Goal: Task Accomplishment & Management: Manage account settings

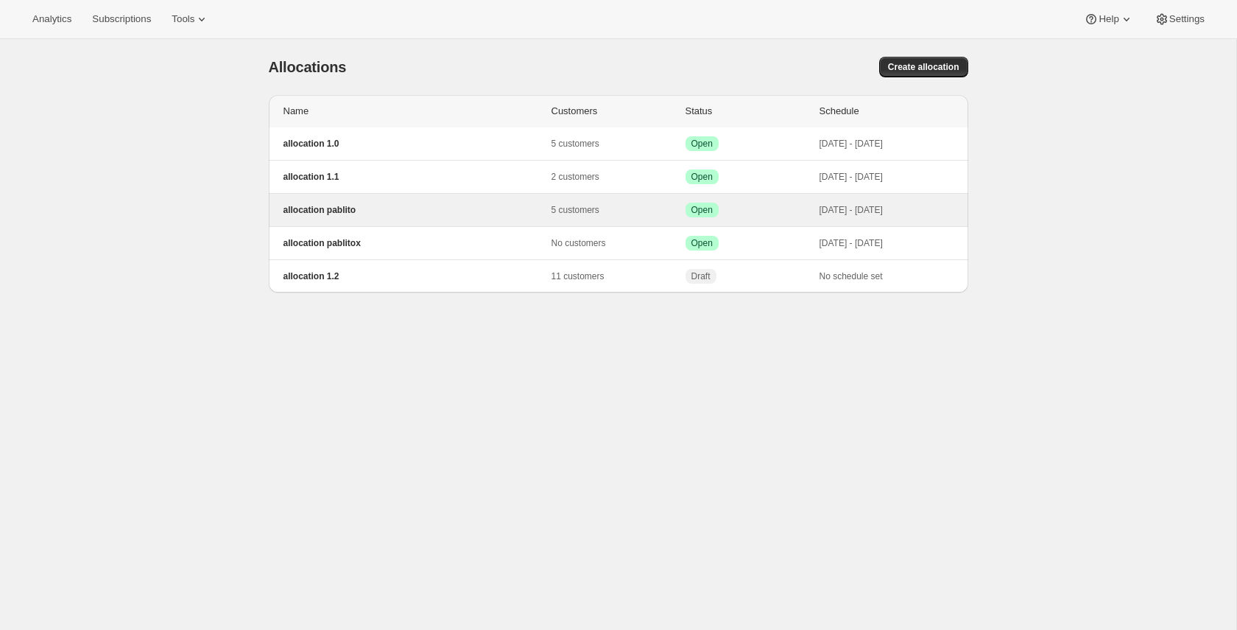
click at [325, 210] on p "allocation pablito" at bounding box center [418, 210] width 268 height 12
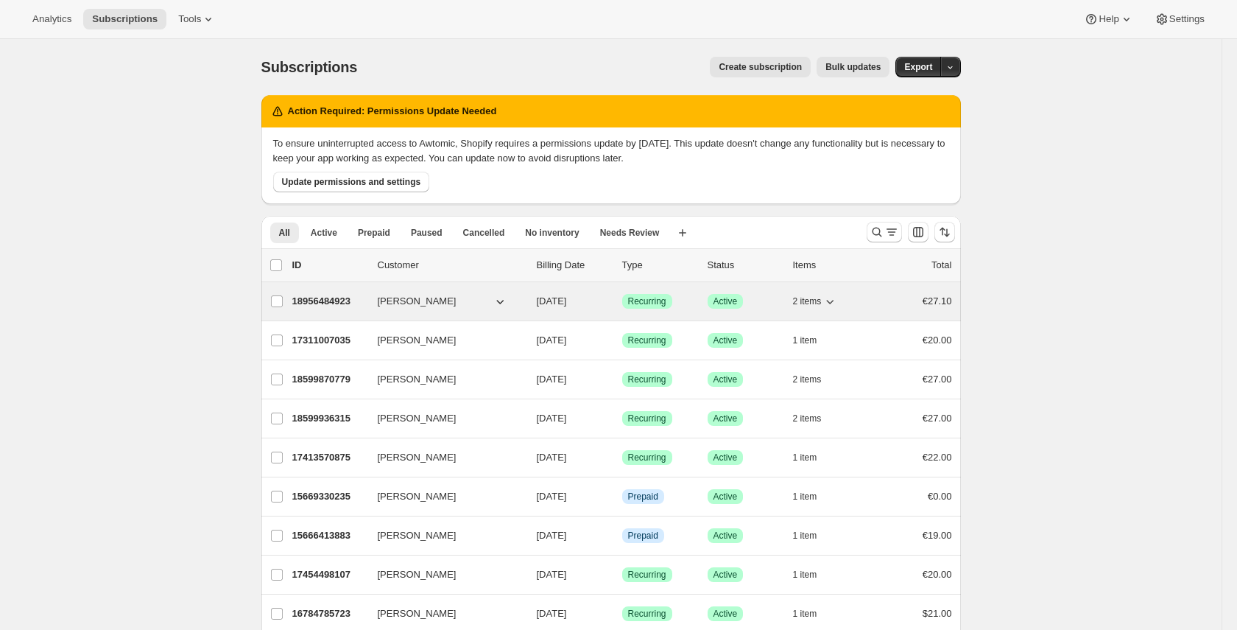
click at [499, 300] on icon "button" at bounding box center [500, 301] width 15 height 15
click at [501, 301] on icon "button" at bounding box center [500, 301] width 15 height 15
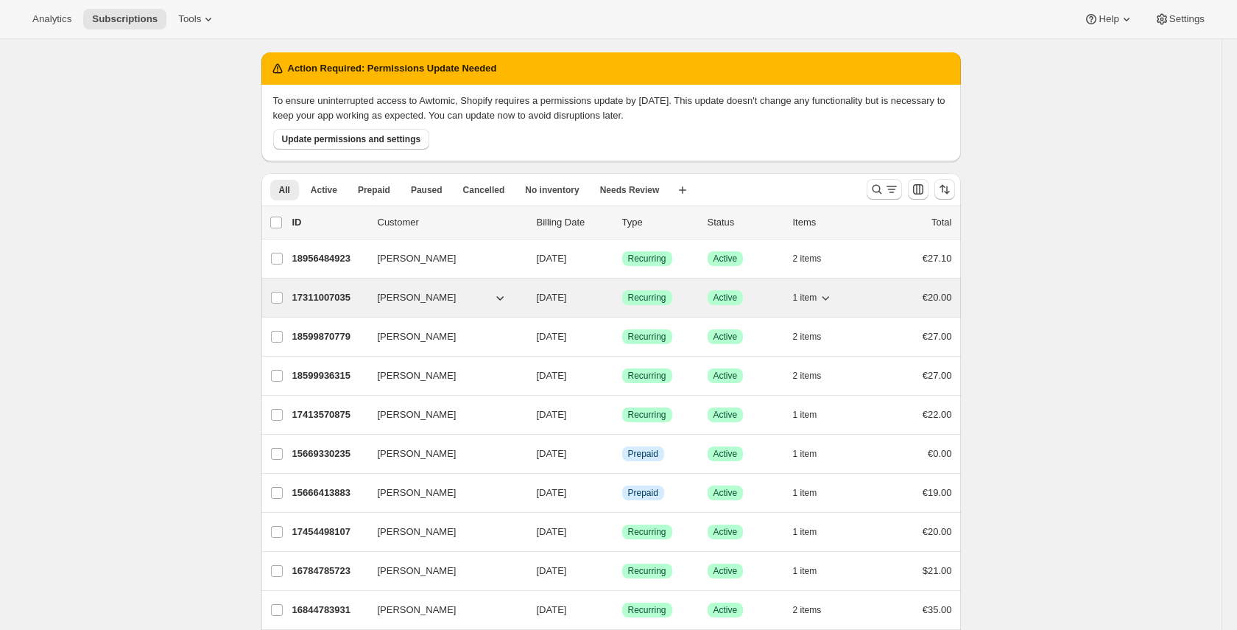
click at [502, 299] on icon "button" at bounding box center [500, 297] width 15 height 15
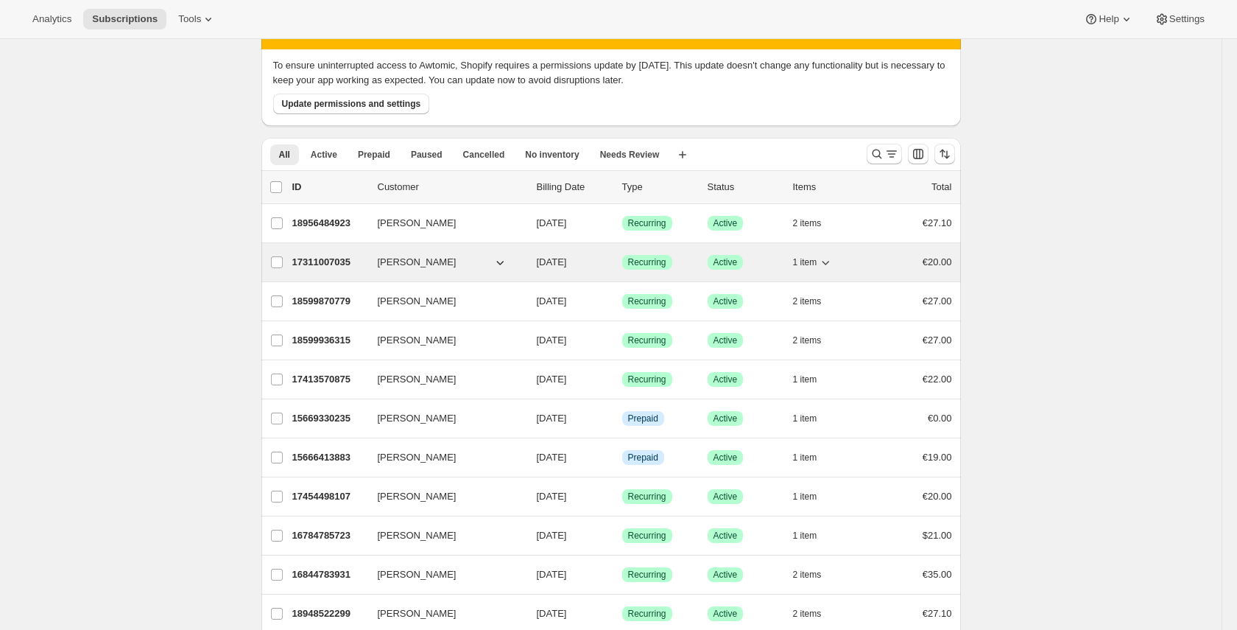
scroll to position [94, 0]
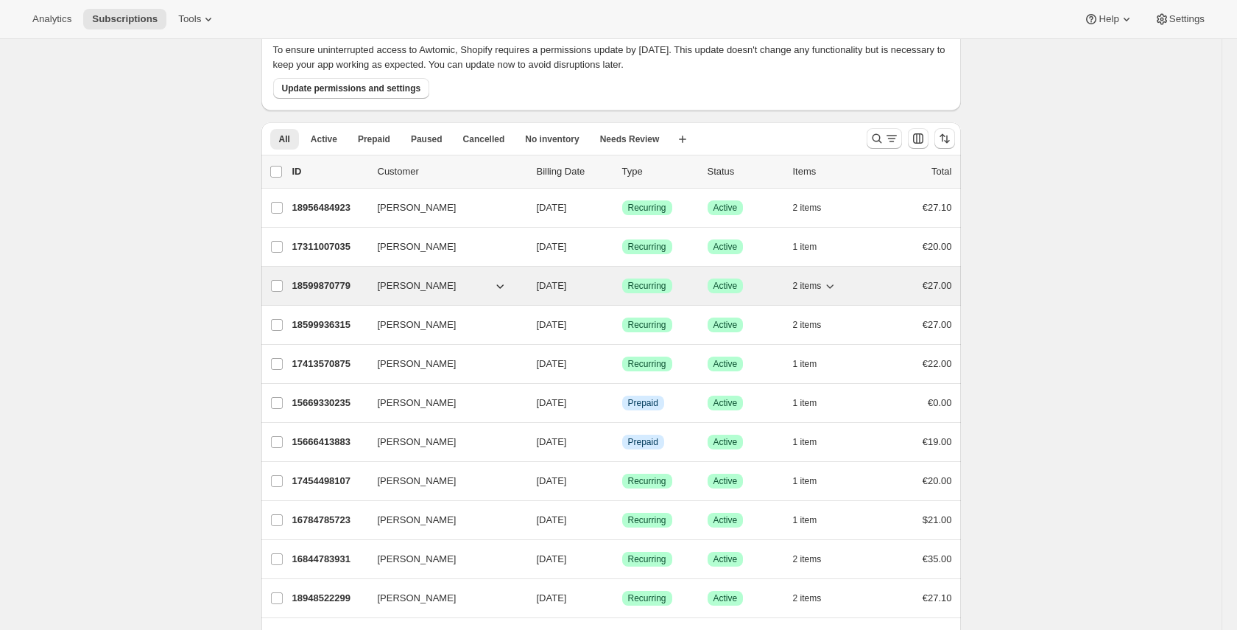
click at [502, 284] on icon "button" at bounding box center [499, 286] width 7 height 4
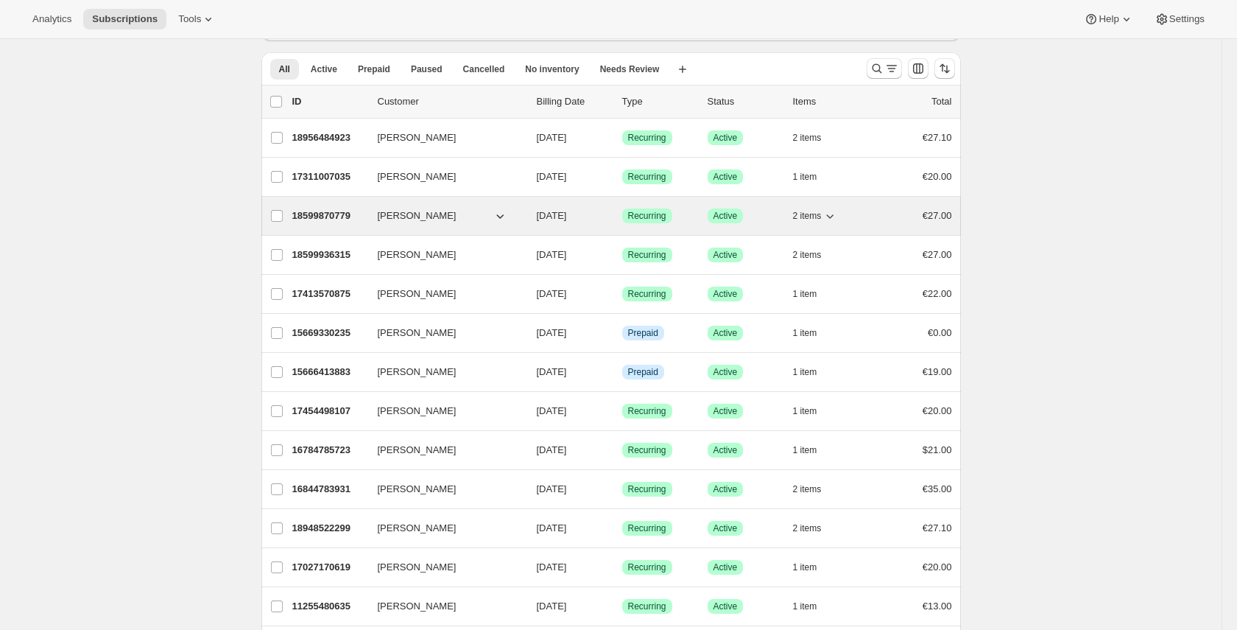
scroll to position [169, 0]
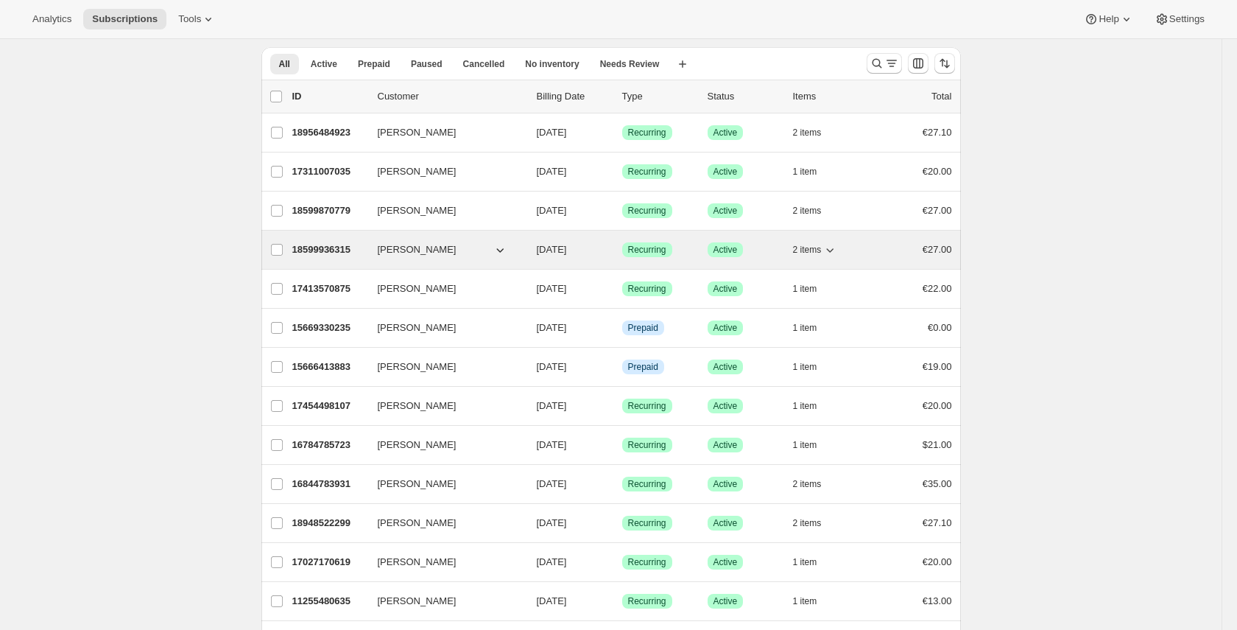
click at [499, 247] on icon "button" at bounding box center [500, 249] width 15 height 15
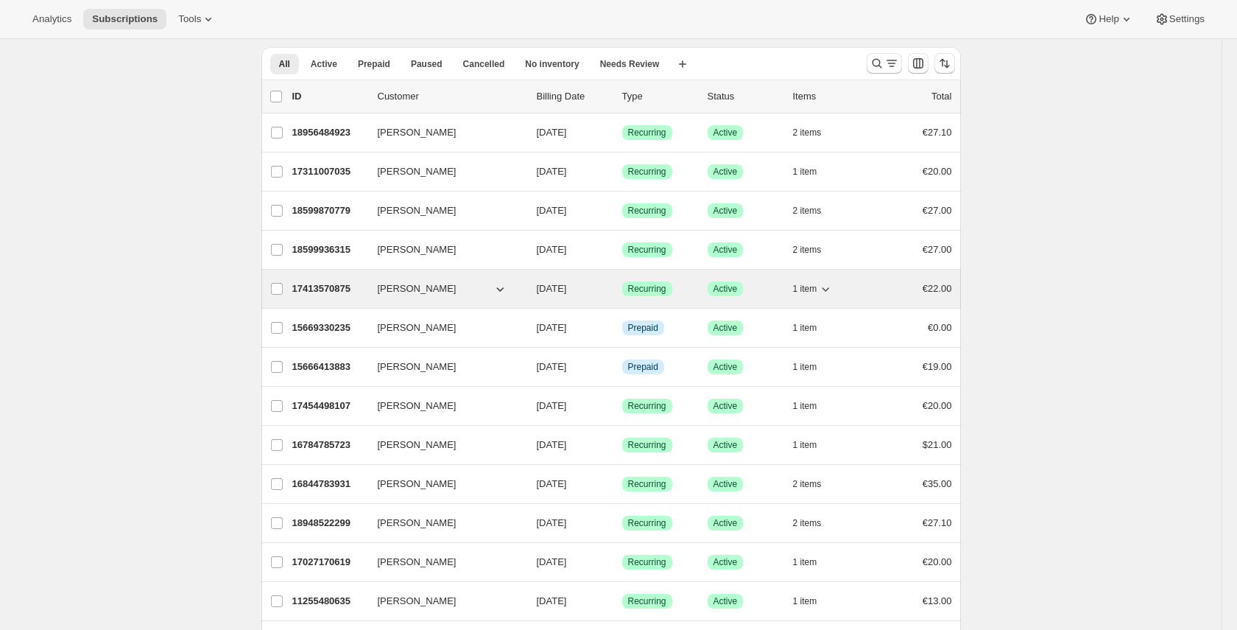
click at [498, 288] on icon "button" at bounding box center [499, 289] width 7 height 4
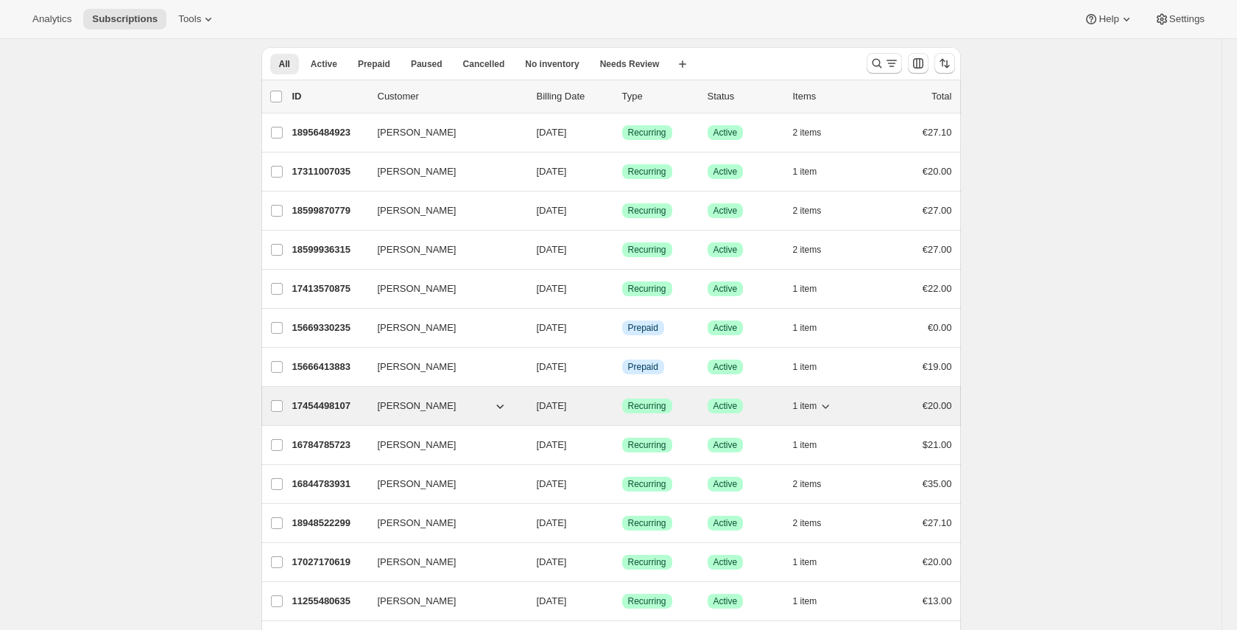
click at [488, 408] on button "[PERSON_NAME]" at bounding box center [442, 406] width 147 height 24
click at [499, 407] on icon "button" at bounding box center [499, 406] width 7 height 4
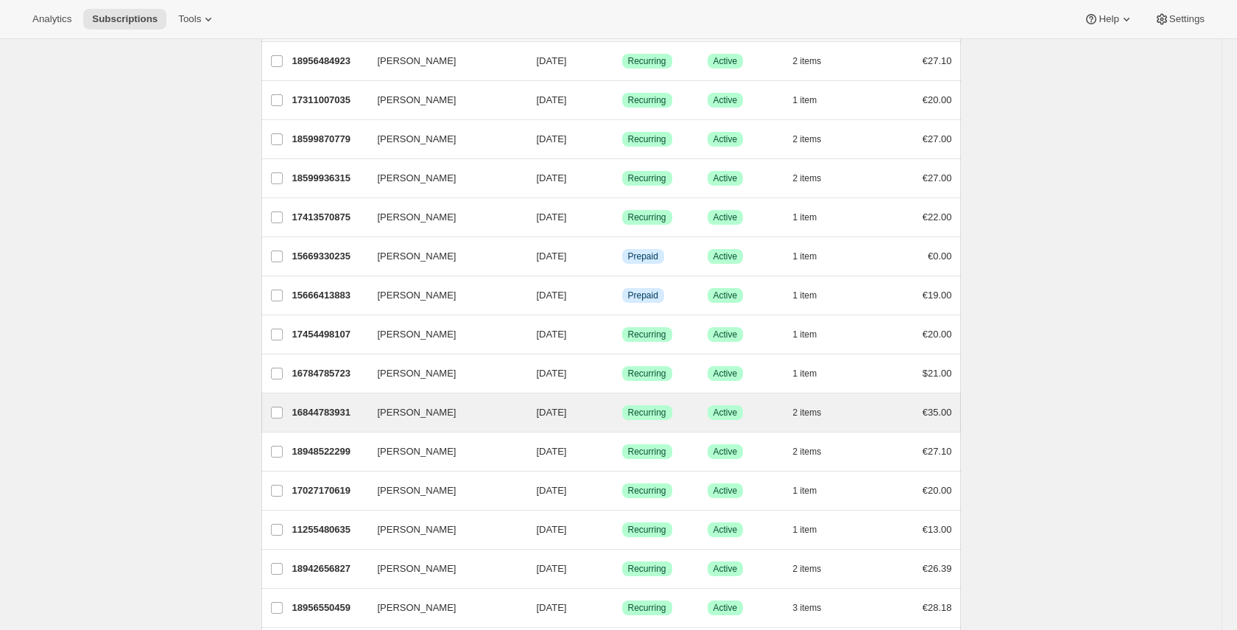
scroll to position [245, 0]
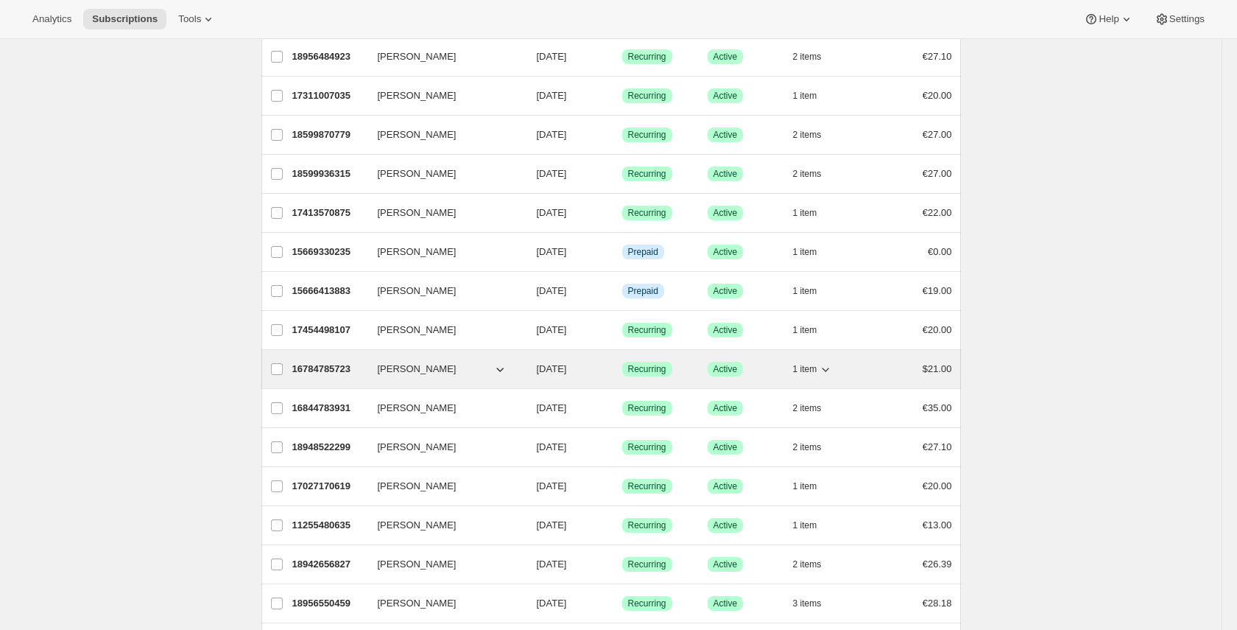
click at [500, 368] on icon "button" at bounding box center [500, 369] width 15 height 15
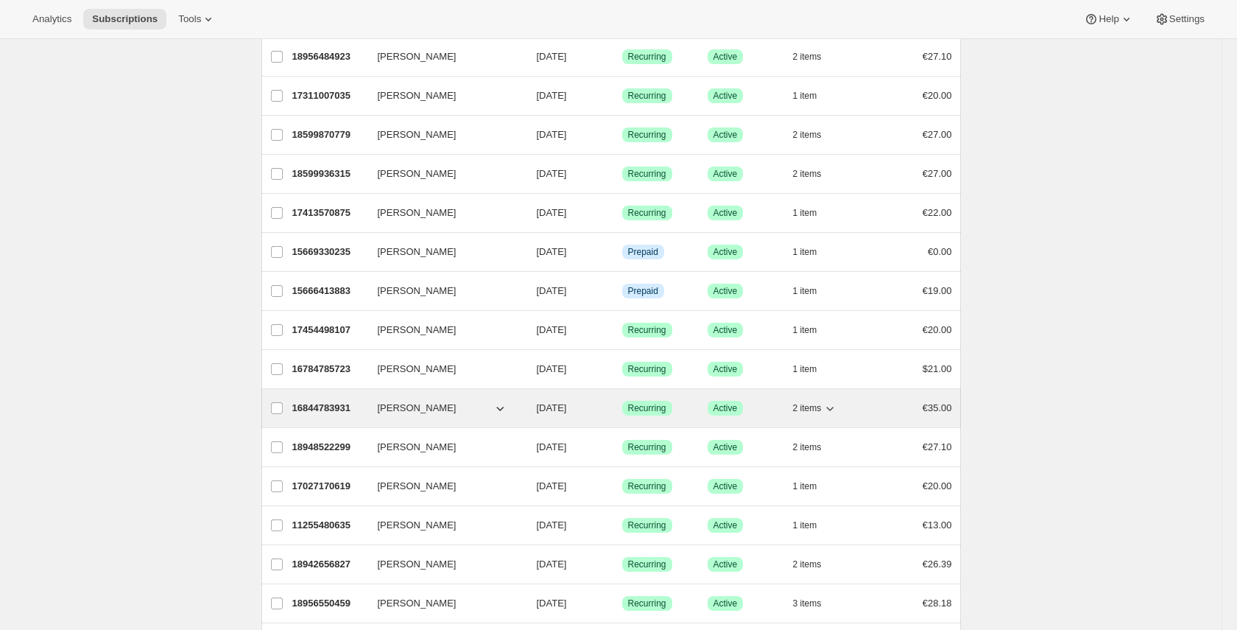
click at [504, 410] on icon "button" at bounding box center [500, 408] width 15 height 15
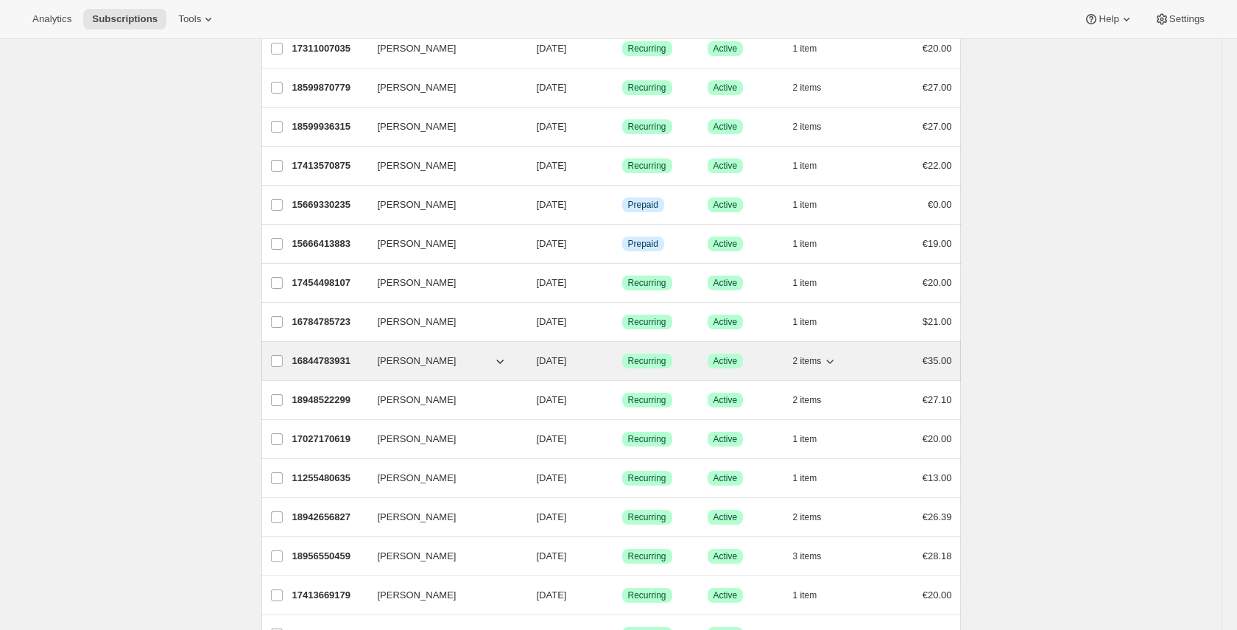
scroll to position [320, 0]
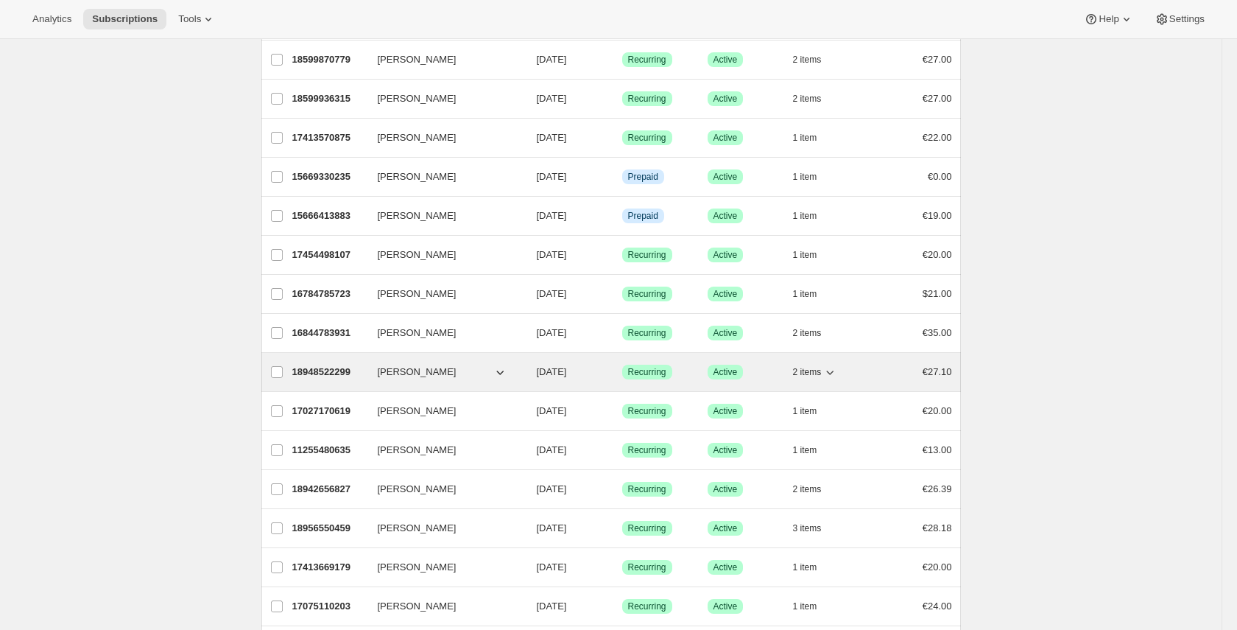
click at [503, 370] on icon "button" at bounding box center [499, 372] width 7 height 4
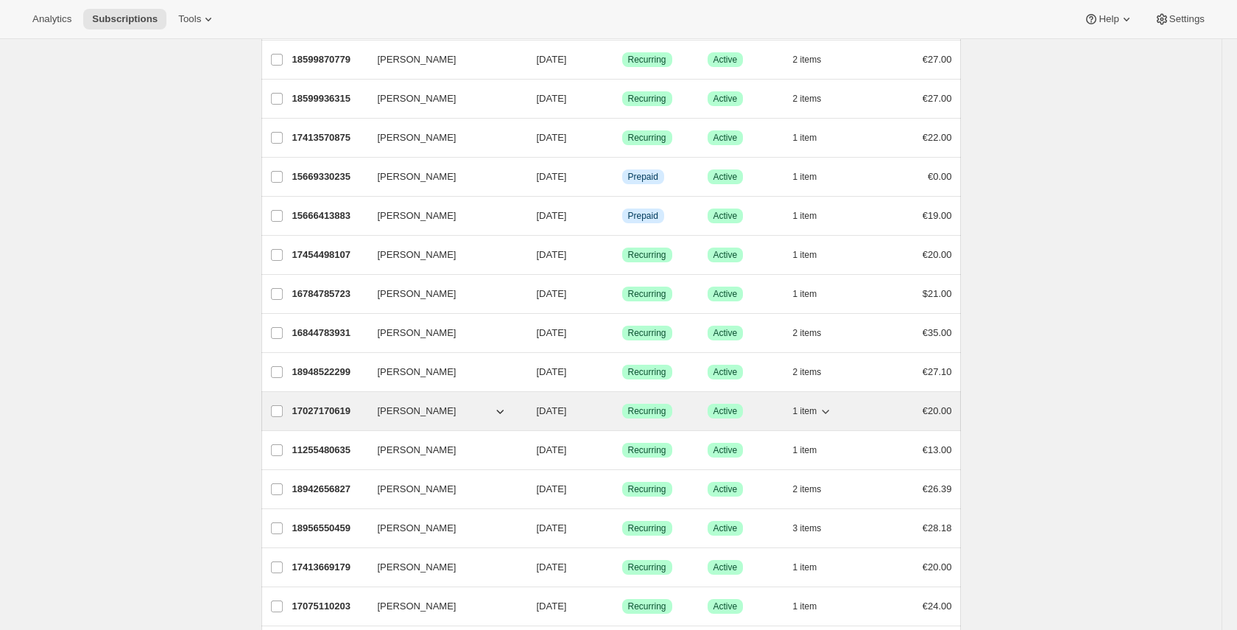
click at [499, 412] on icon "button" at bounding box center [500, 411] width 15 height 15
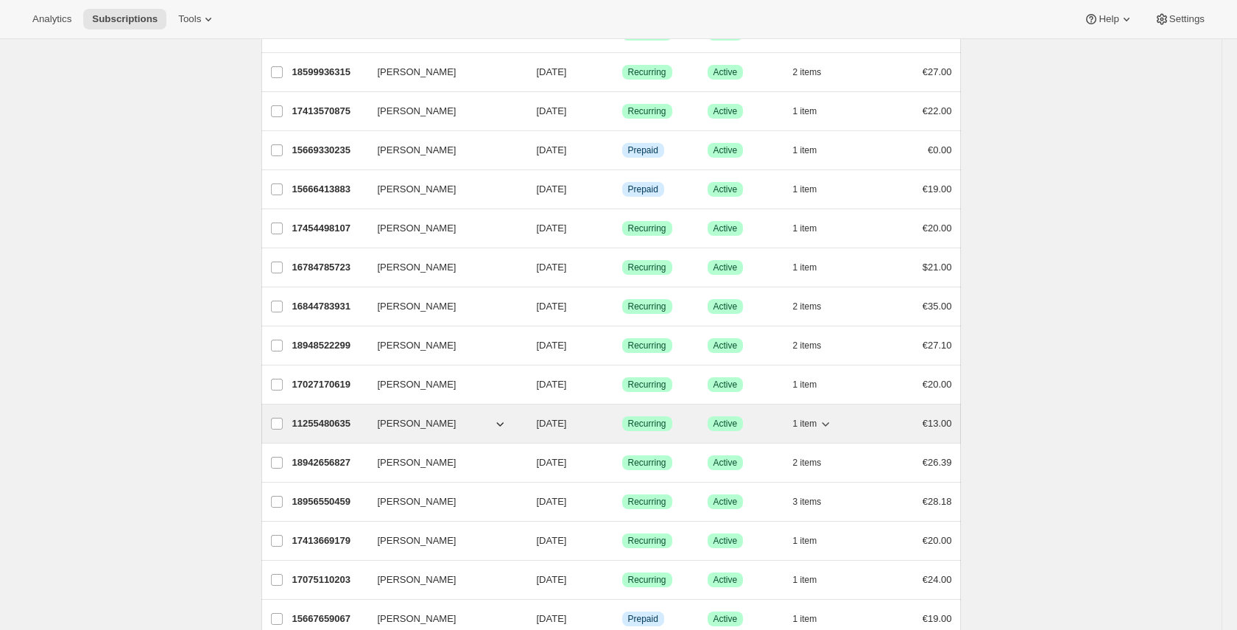
scroll to position [357, 0]
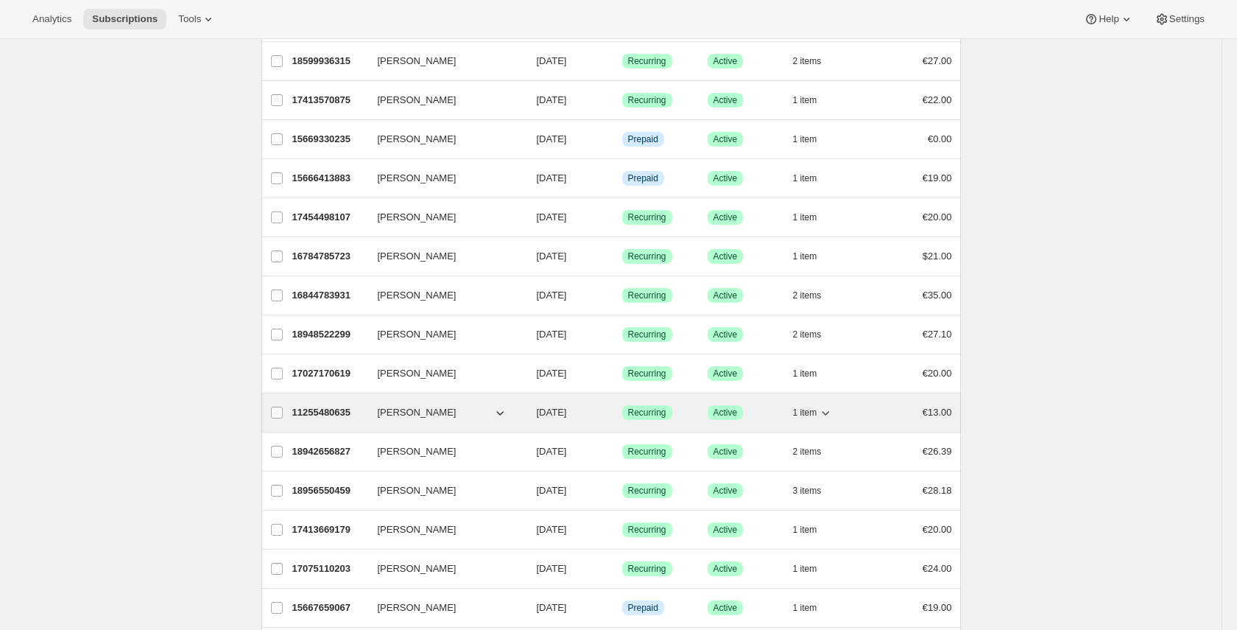
click at [457, 409] on span "[PERSON_NAME]" at bounding box center [417, 412] width 79 height 15
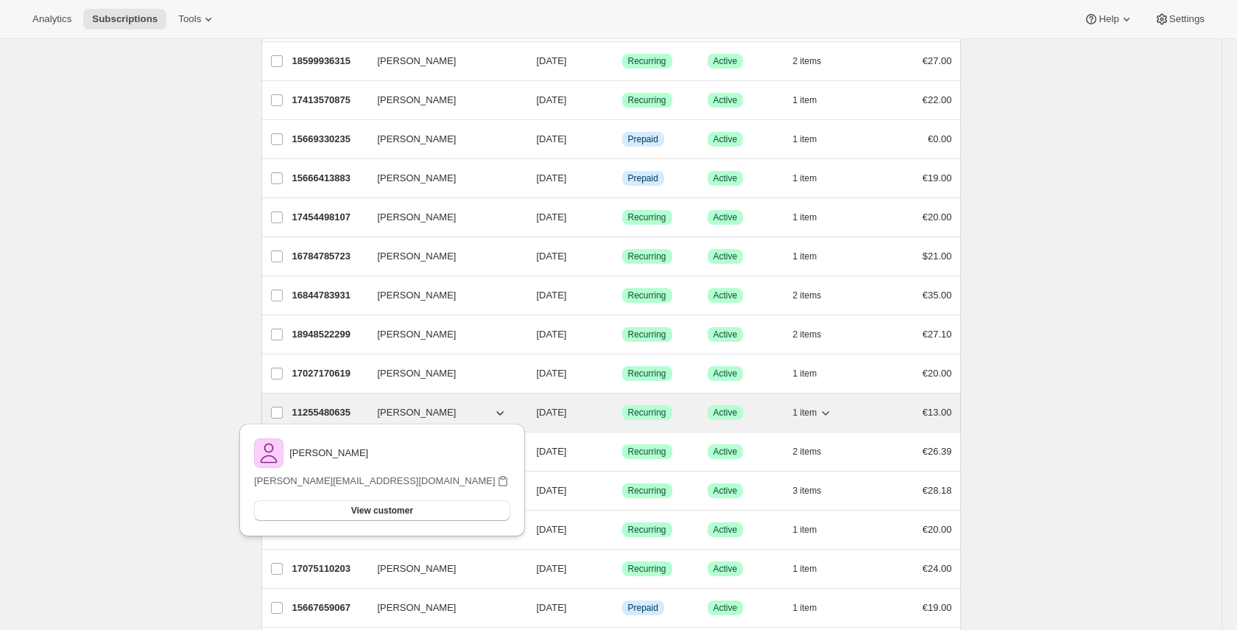
click at [457, 409] on span "[PERSON_NAME]" at bounding box center [417, 412] width 79 height 15
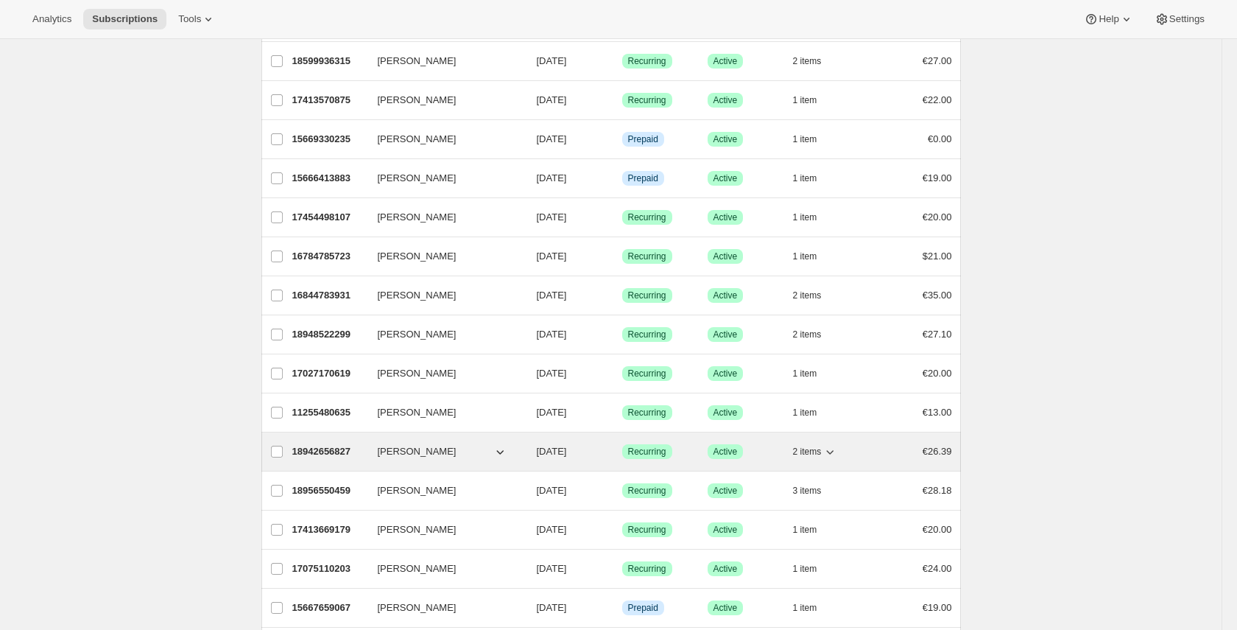
click at [500, 451] on icon "button" at bounding box center [500, 451] width 15 height 15
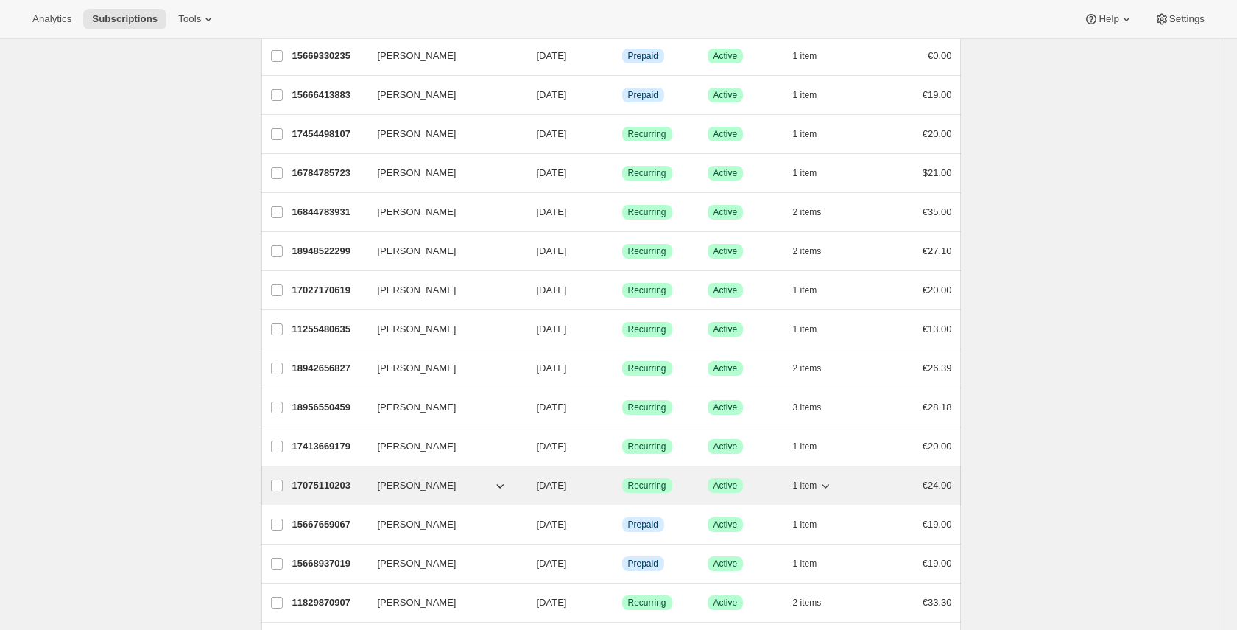
scroll to position [474, 0]
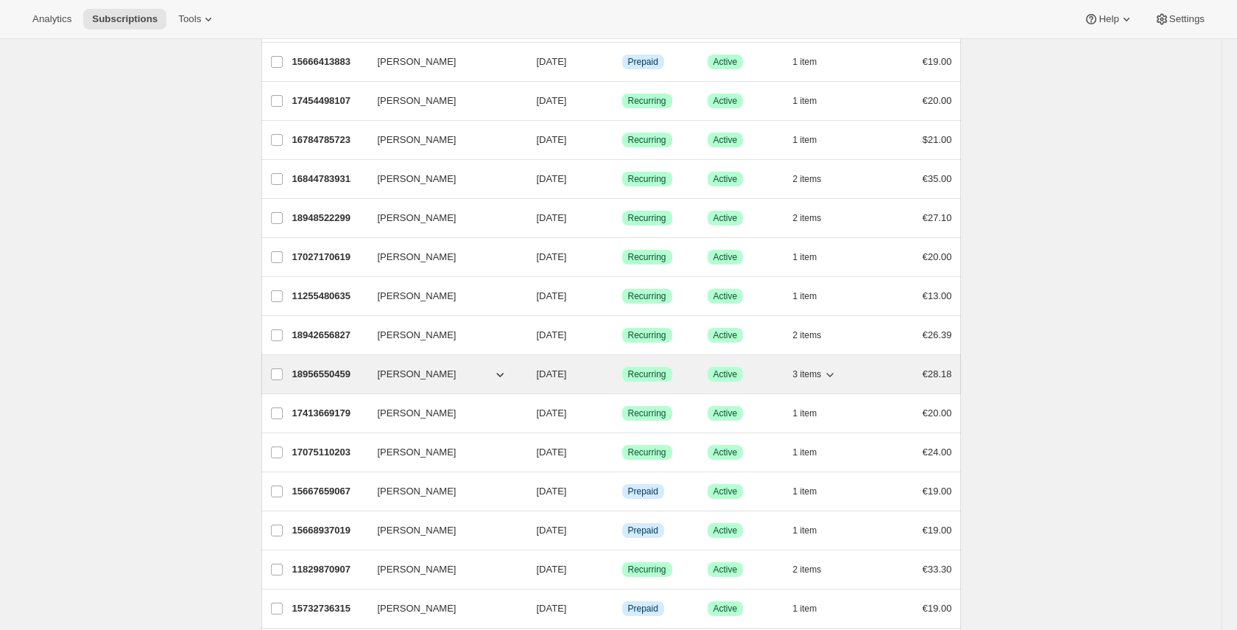
click at [500, 372] on icon "button" at bounding box center [500, 374] width 15 height 15
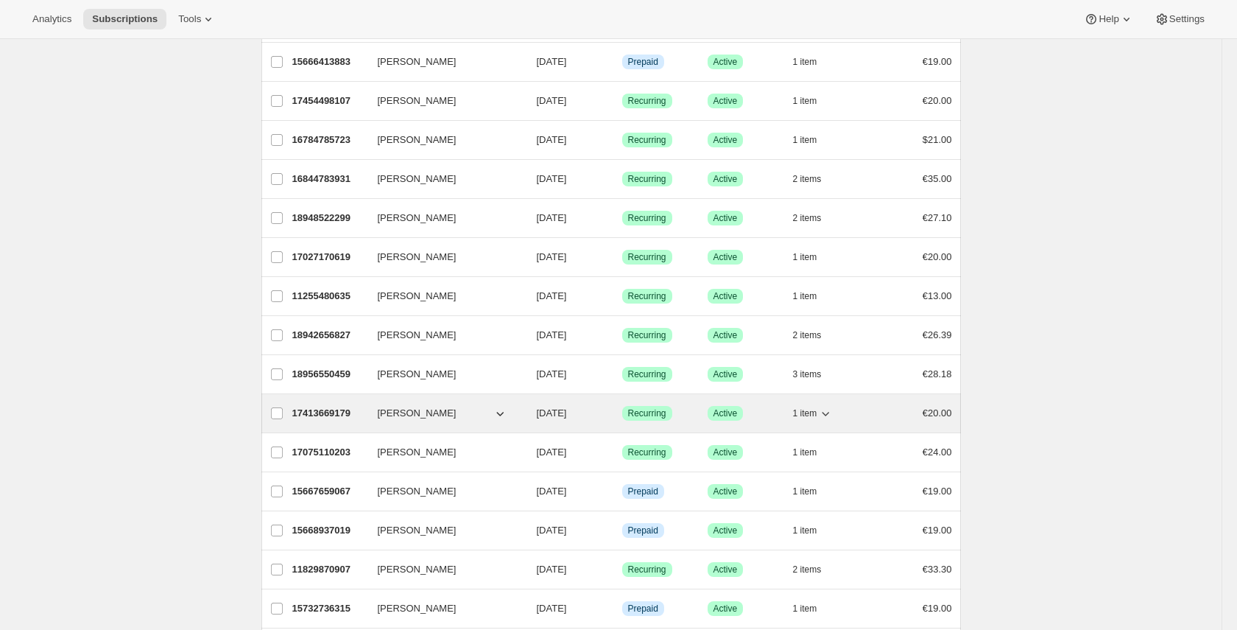
click at [502, 410] on icon "button" at bounding box center [500, 413] width 15 height 15
click at [502, 412] on icon "button" at bounding box center [499, 414] width 7 height 4
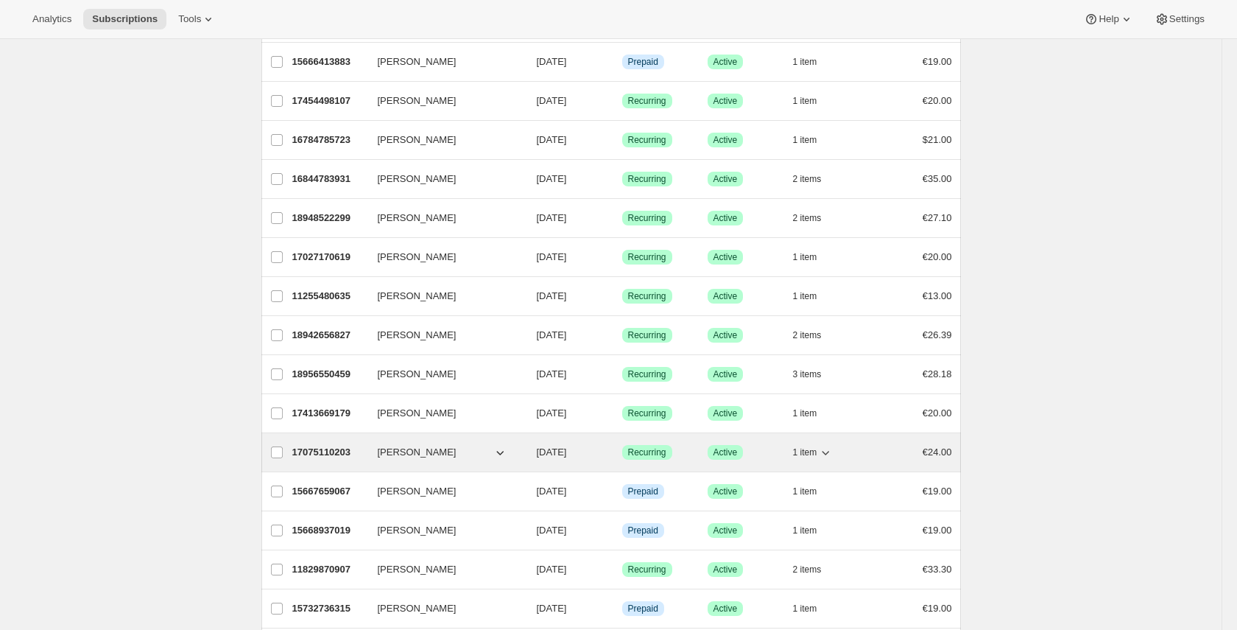
click at [503, 453] on icon "button" at bounding box center [500, 452] width 15 height 15
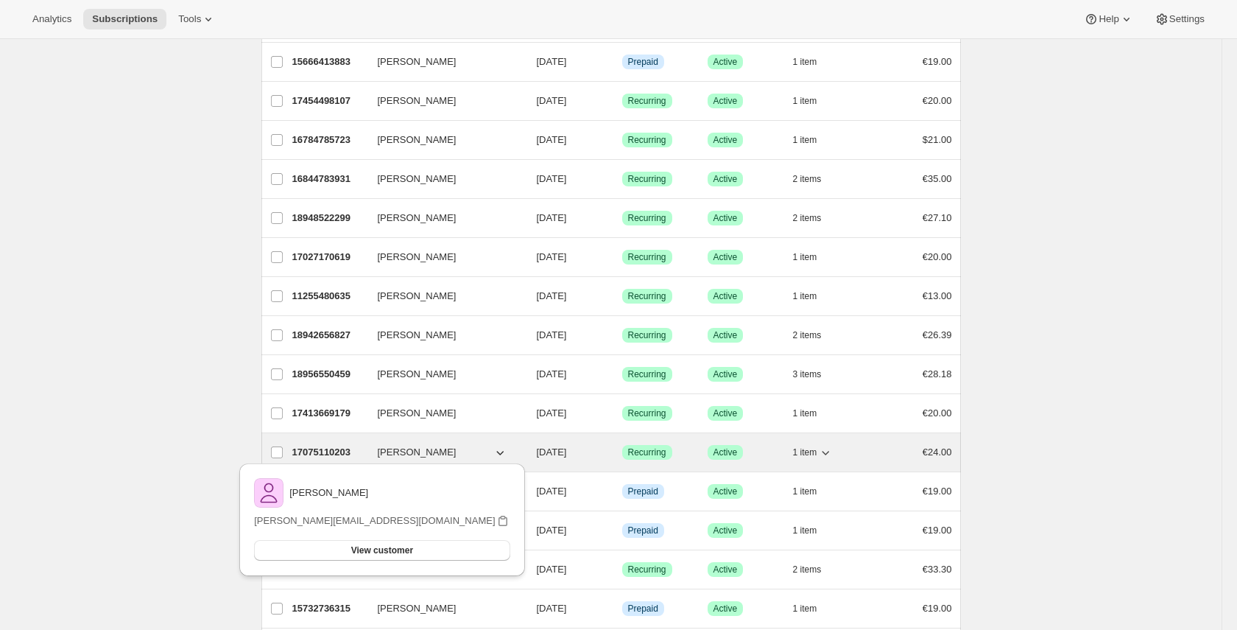
click at [503, 453] on icon "button" at bounding box center [500, 452] width 15 height 15
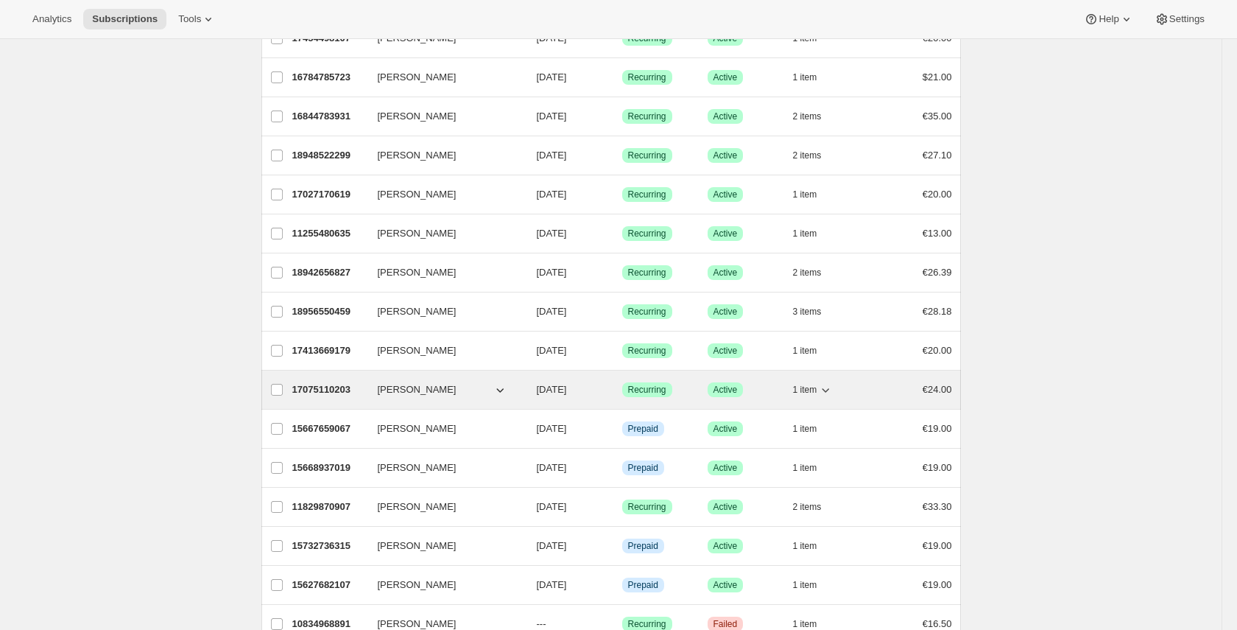
scroll to position [611, 0]
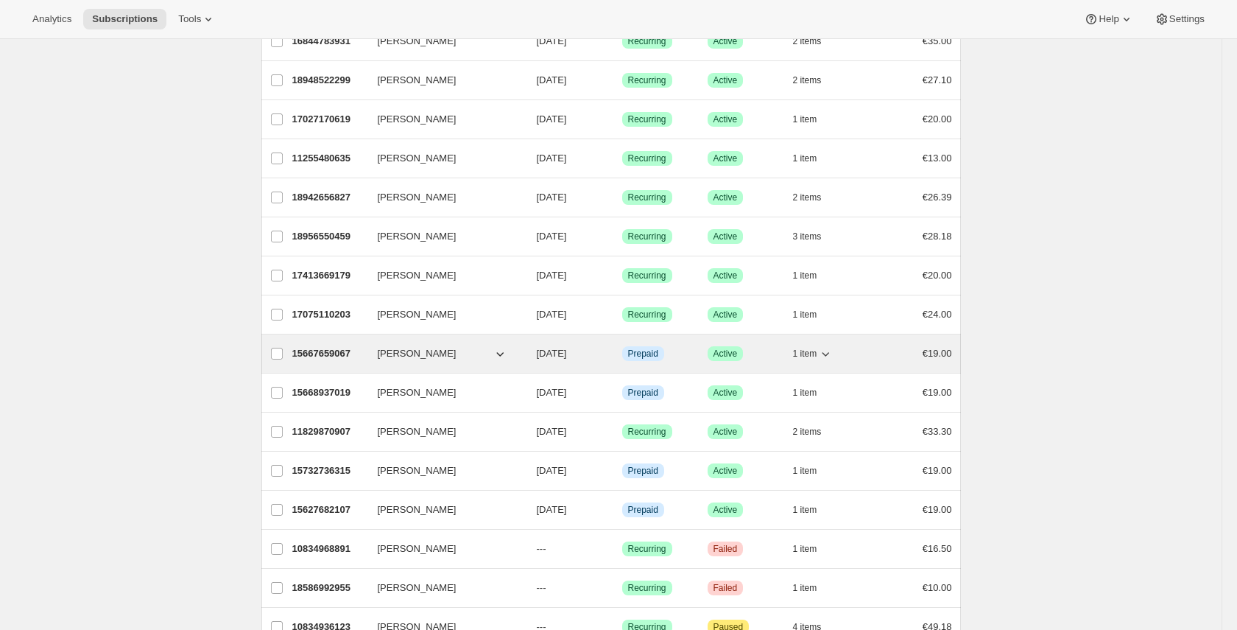
click at [497, 351] on icon "button" at bounding box center [500, 353] width 15 height 15
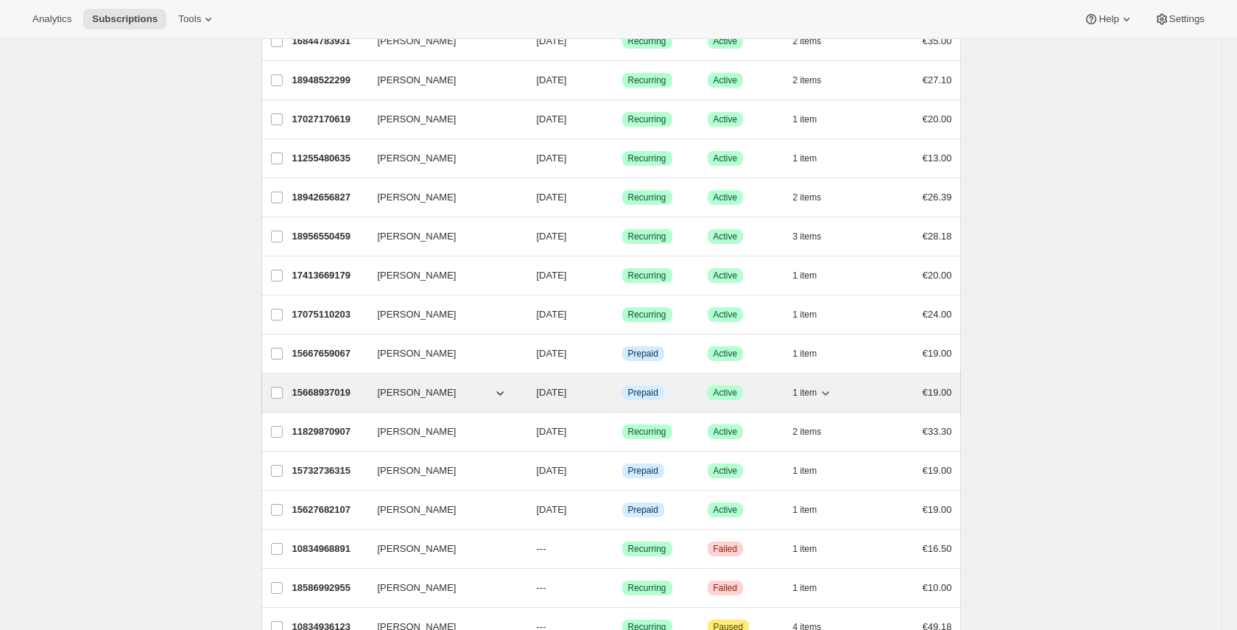
click at [498, 393] on icon "button" at bounding box center [499, 393] width 7 height 4
click at [500, 393] on icon "button" at bounding box center [500, 392] width 15 height 15
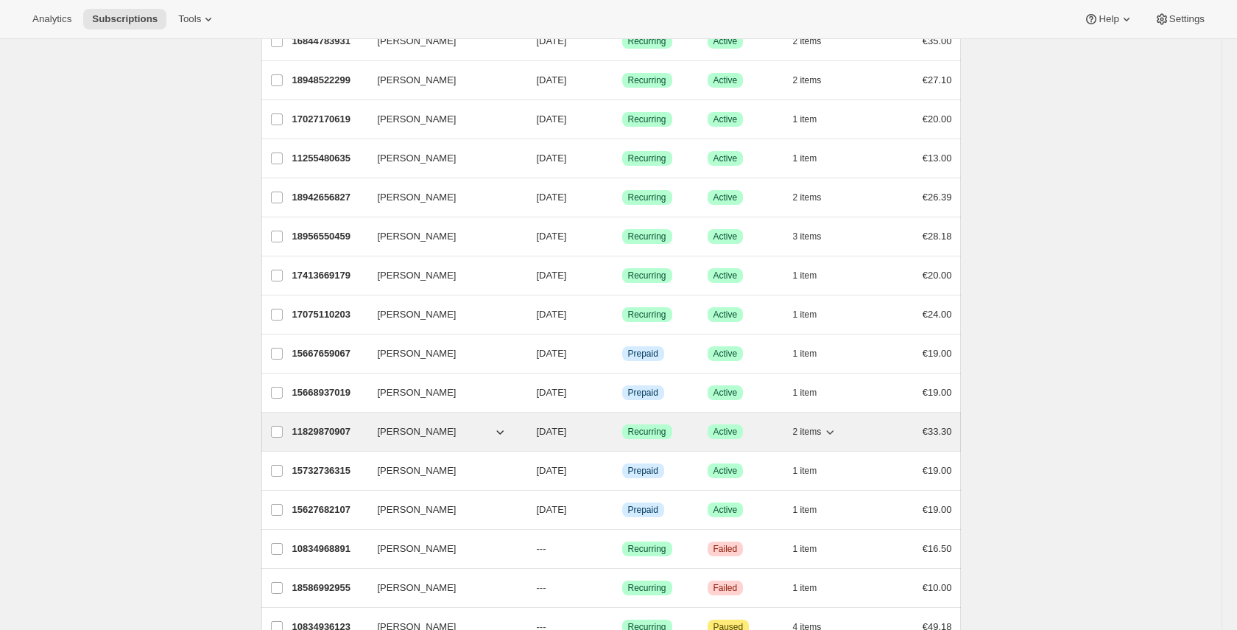
click at [499, 429] on icon "button" at bounding box center [500, 431] width 15 height 15
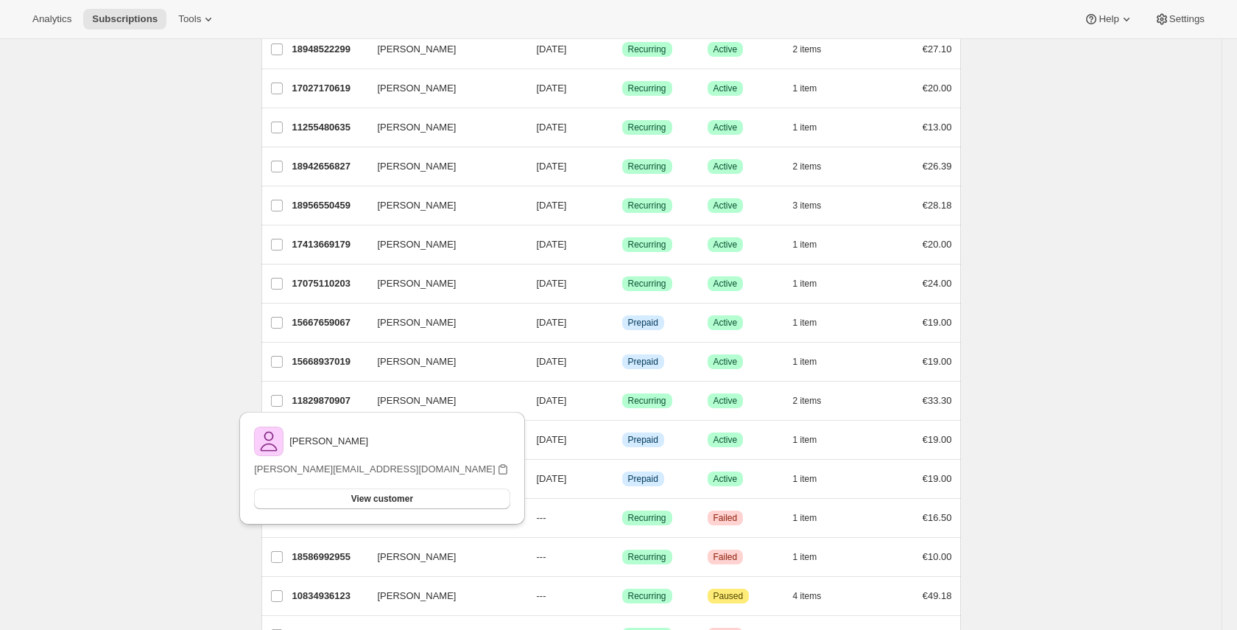
scroll to position [642, 0]
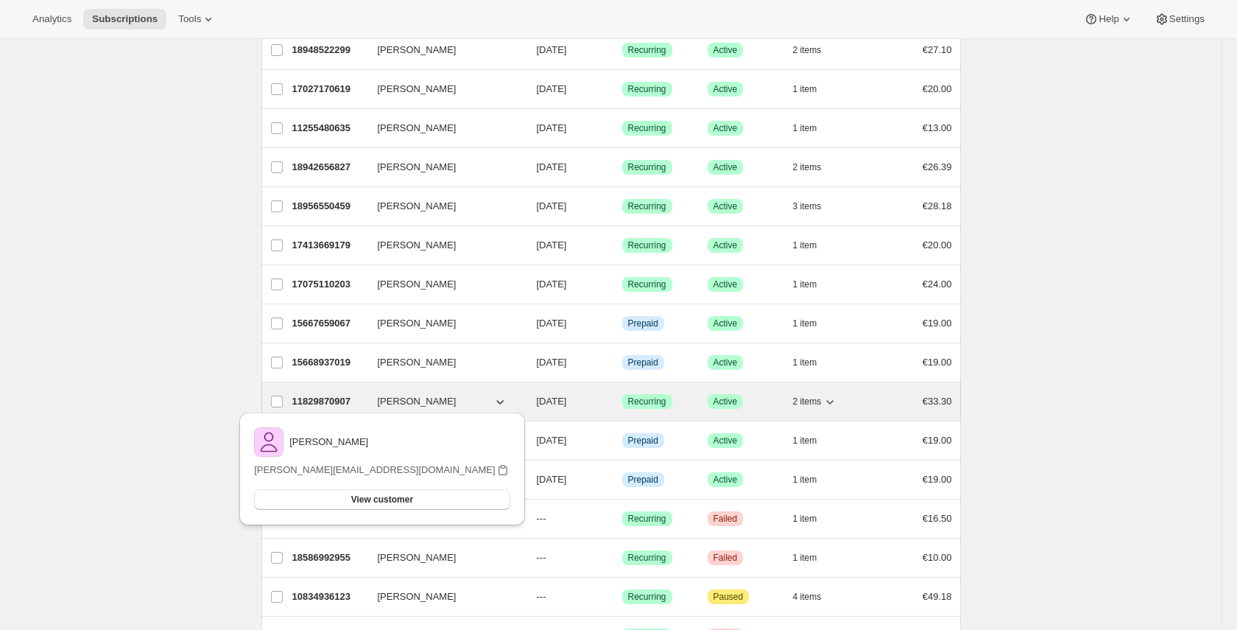
click at [499, 406] on icon "button" at bounding box center [500, 401] width 15 height 15
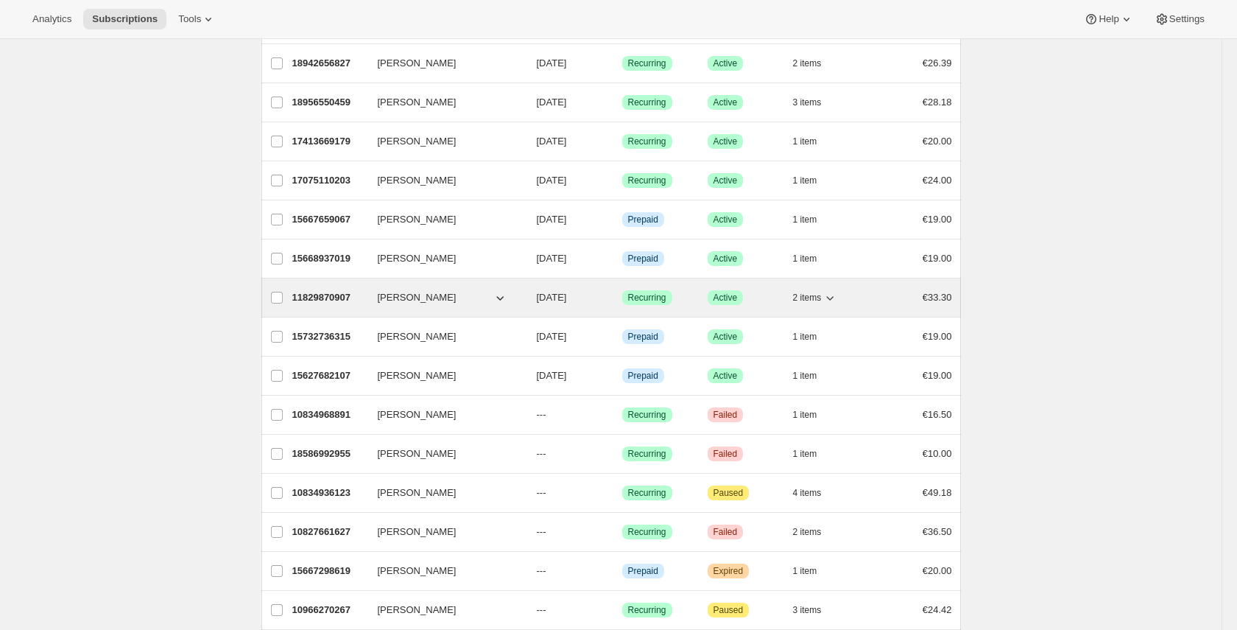
scroll to position [767, 0]
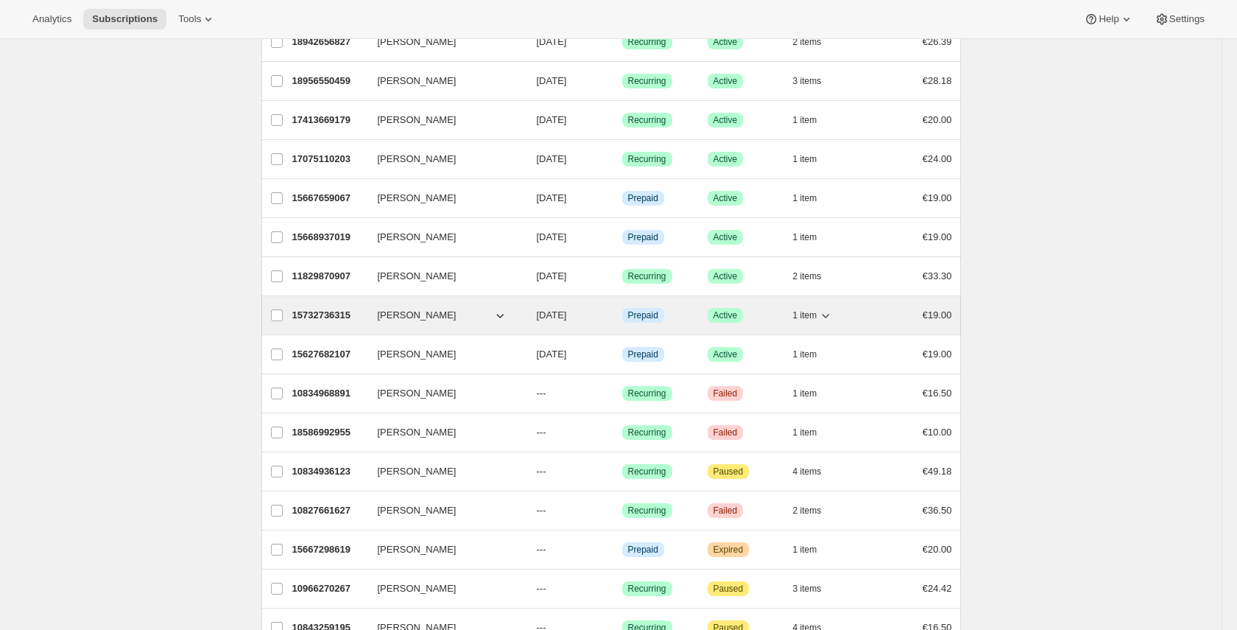
click at [499, 315] on icon "button" at bounding box center [500, 315] width 15 height 15
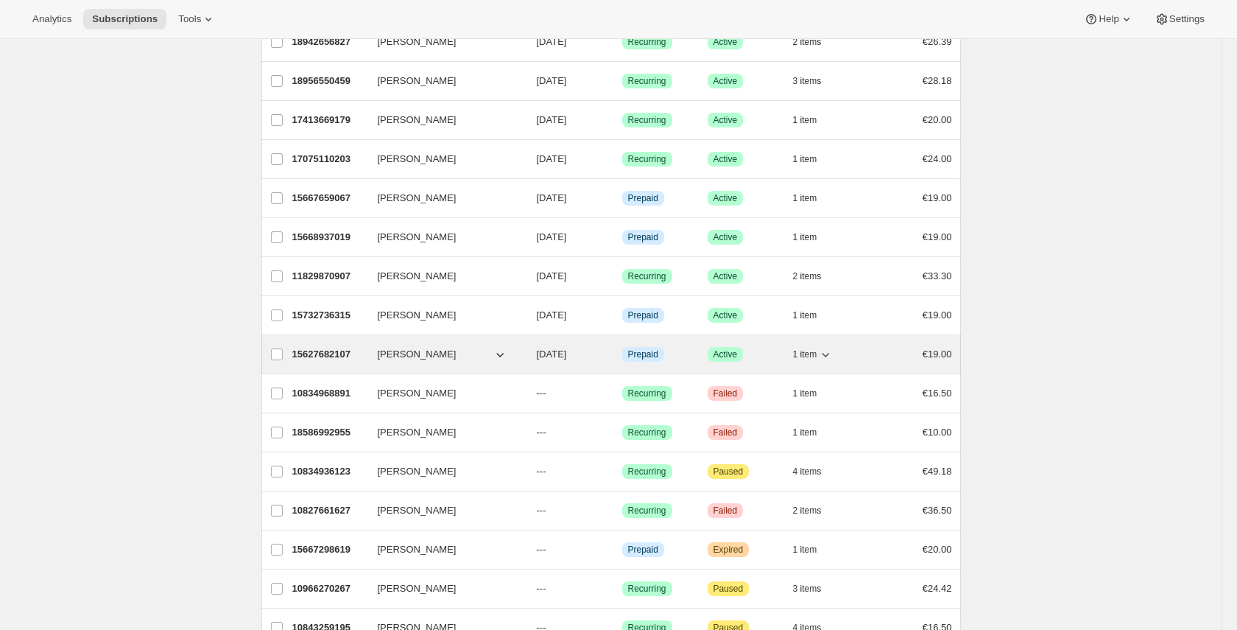
click at [498, 351] on icon "button" at bounding box center [500, 354] width 15 height 15
click at [499, 354] on icon "button" at bounding box center [500, 354] width 15 height 15
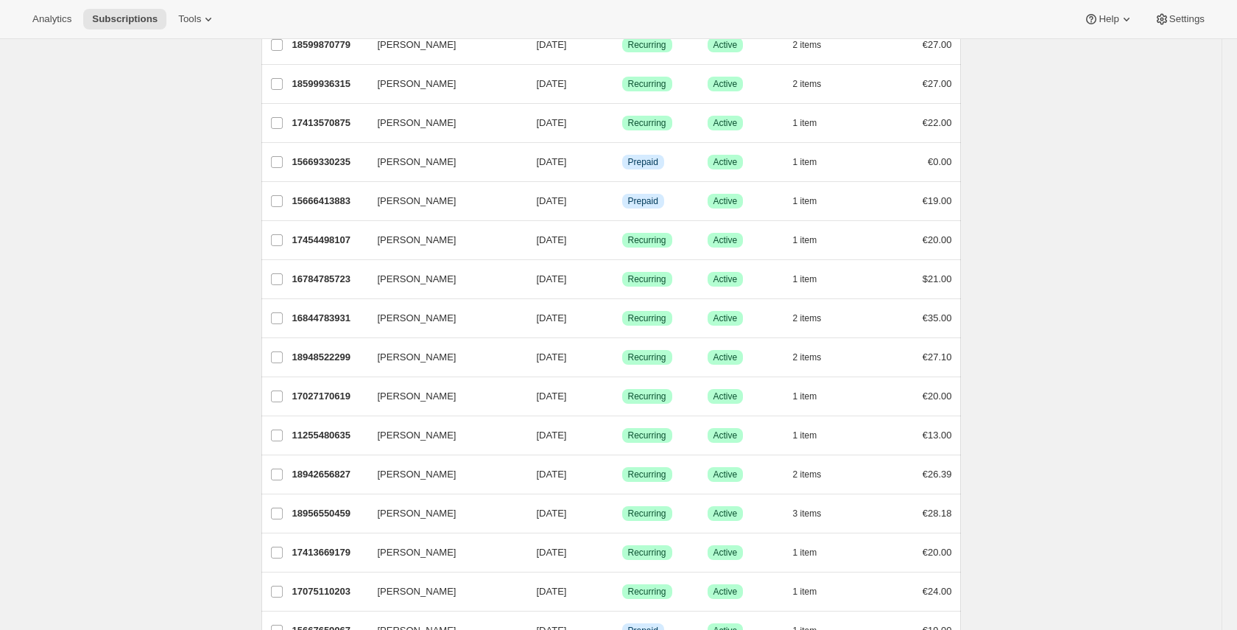
scroll to position [720, 0]
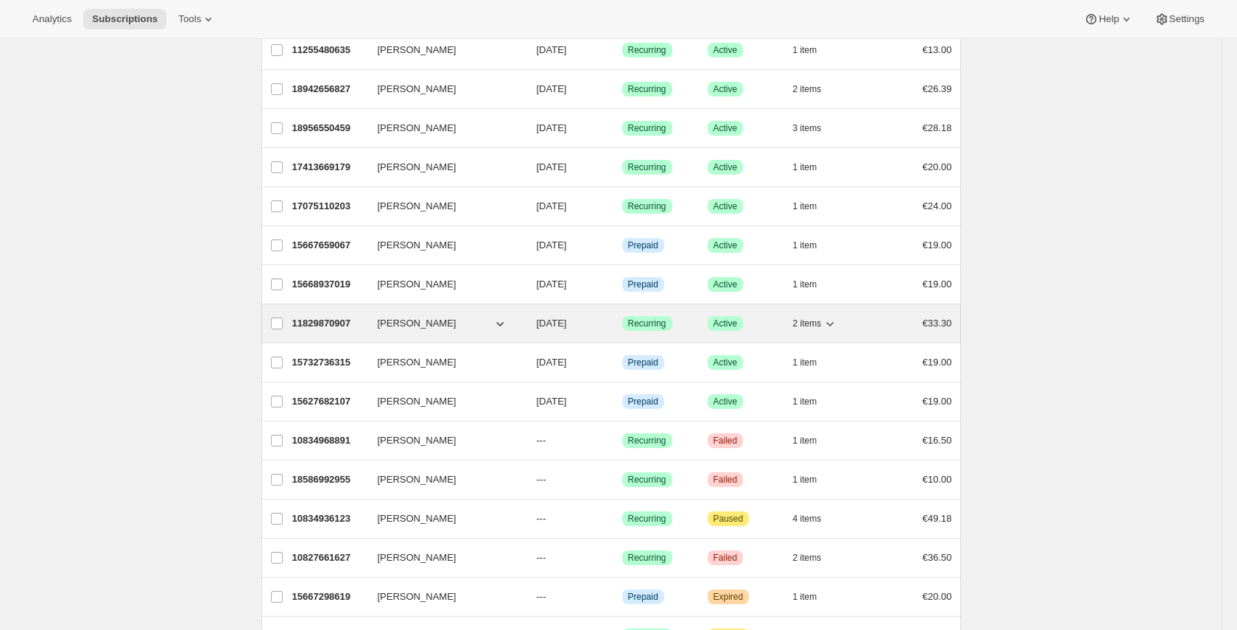
click at [490, 321] on button "[PERSON_NAME]" at bounding box center [442, 324] width 147 height 24
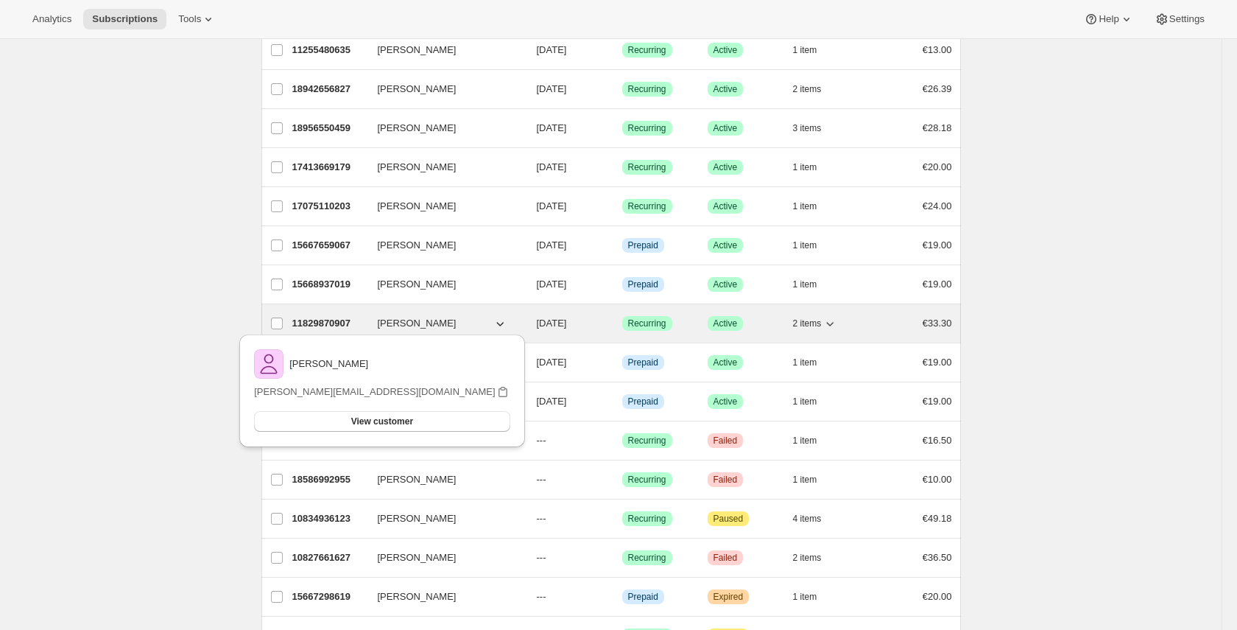
click at [493, 321] on icon "button" at bounding box center [500, 323] width 15 height 15
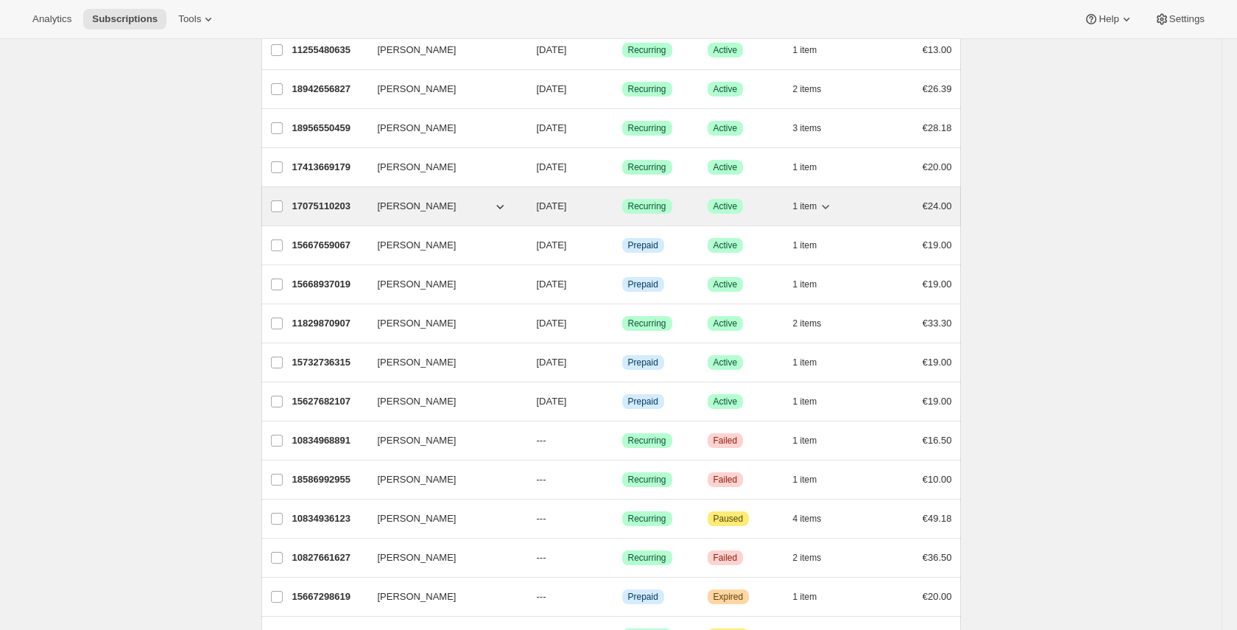
click at [497, 203] on icon "button" at bounding box center [500, 206] width 15 height 15
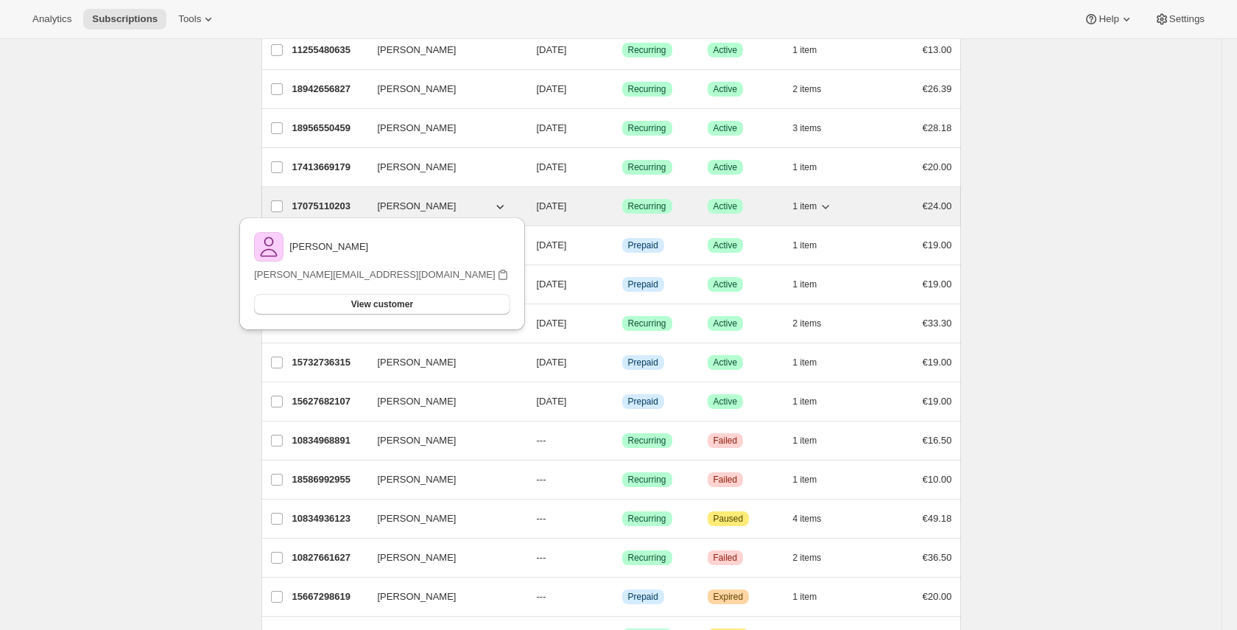
click at [497, 203] on icon "button" at bounding box center [500, 206] width 15 height 15
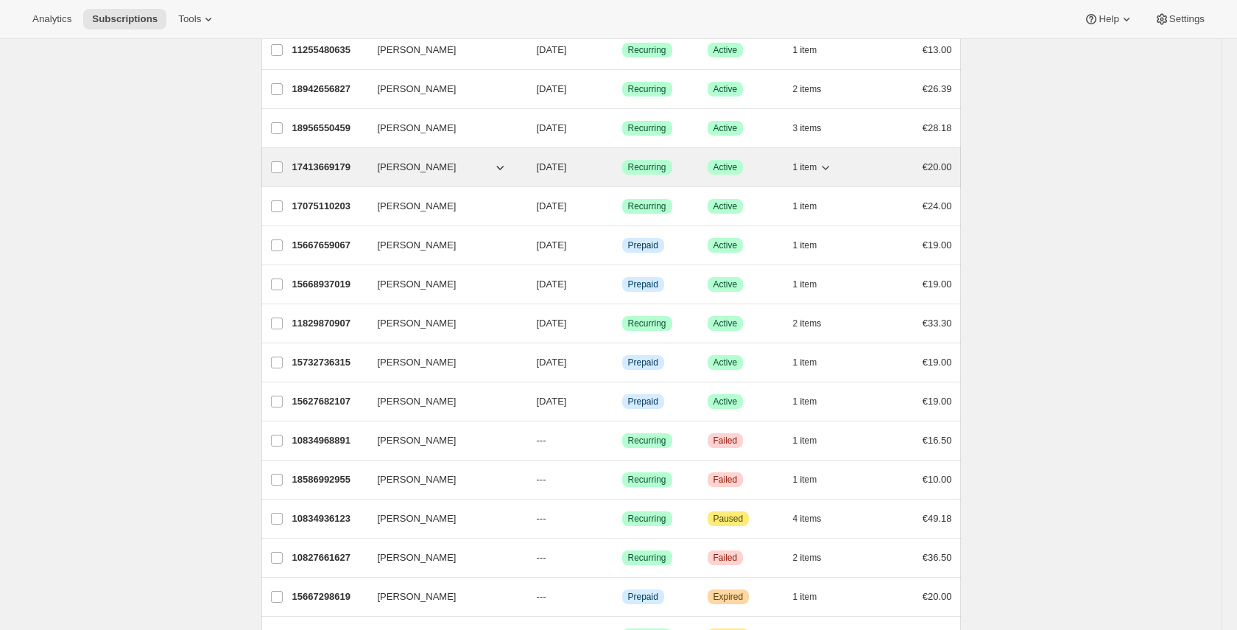
click at [502, 158] on div "17413669179 [PERSON_NAME] [DATE] Success Recurring Success Active 1 item €20.00" at bounding box center [622, 167] width 660 height 21
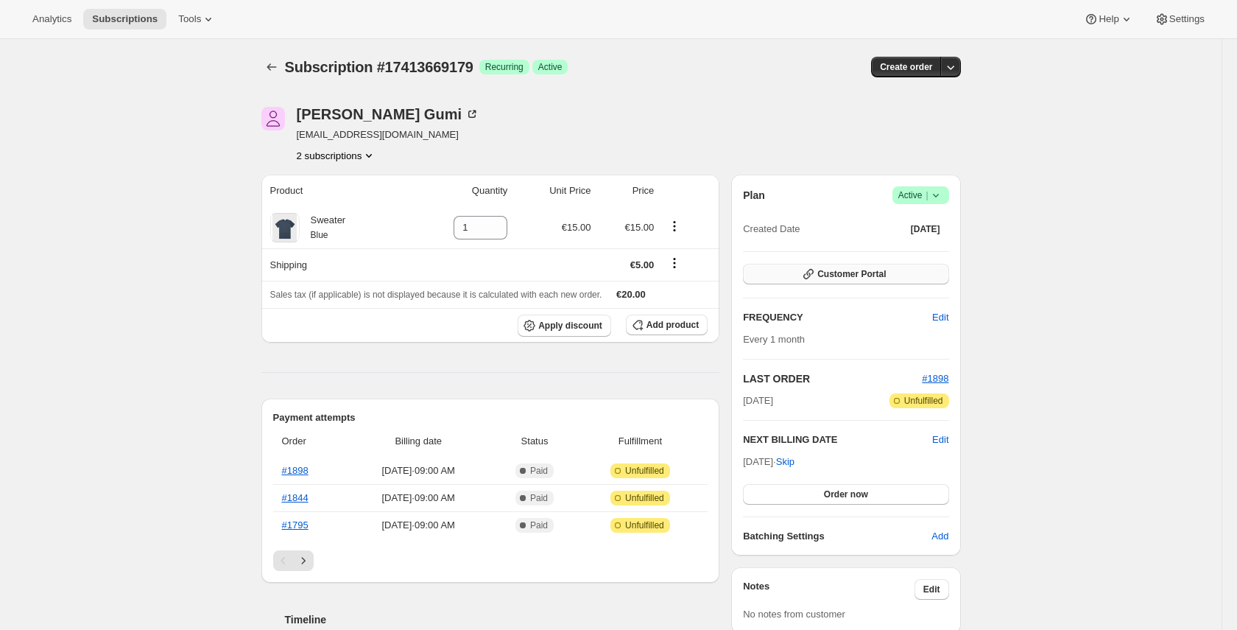
click at [891, 271] on button "Customer Portal" at bounding box center [845, 274] width 205 height 21
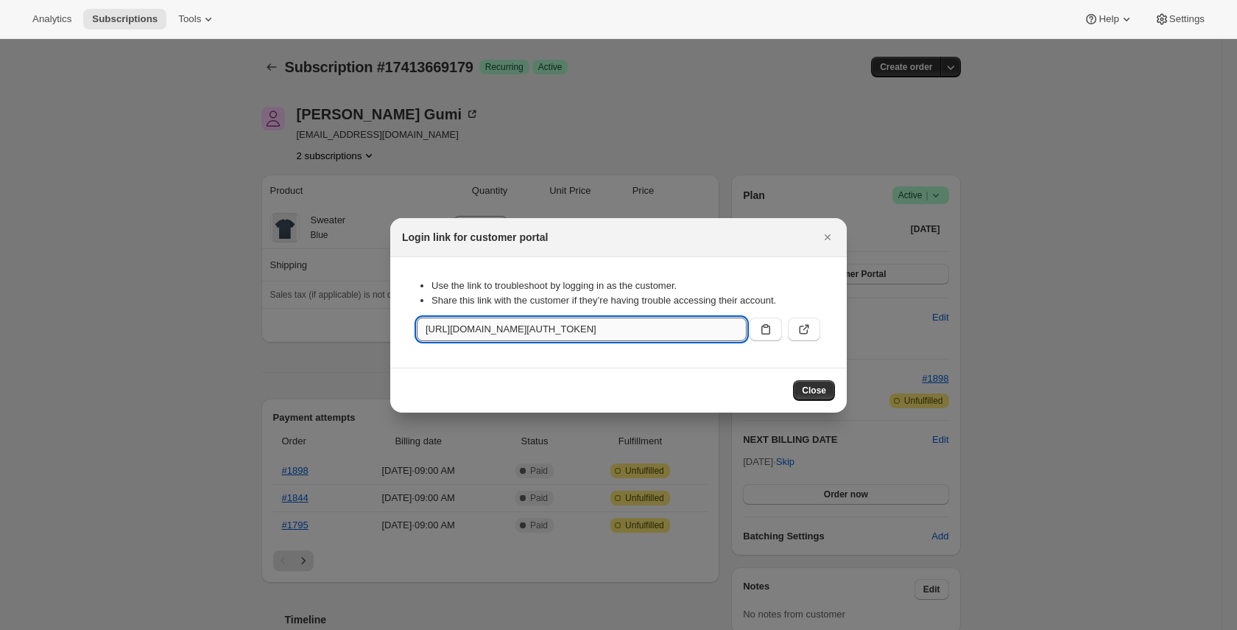
click at [681, 339] on input "[URL][DOMAIN_NAME][AUTH_TOKEN]" at bounding box center [582, 329] width 330 height 24
click at [712, 333] on input "[URL][DOMAIN_NAME][AUTH_TOKEN]" at bounding box center [582, 329] width 330 height 24
click at [814, 326] on button ":rbm:" at bounding box center [804, 329] width 32 height 24
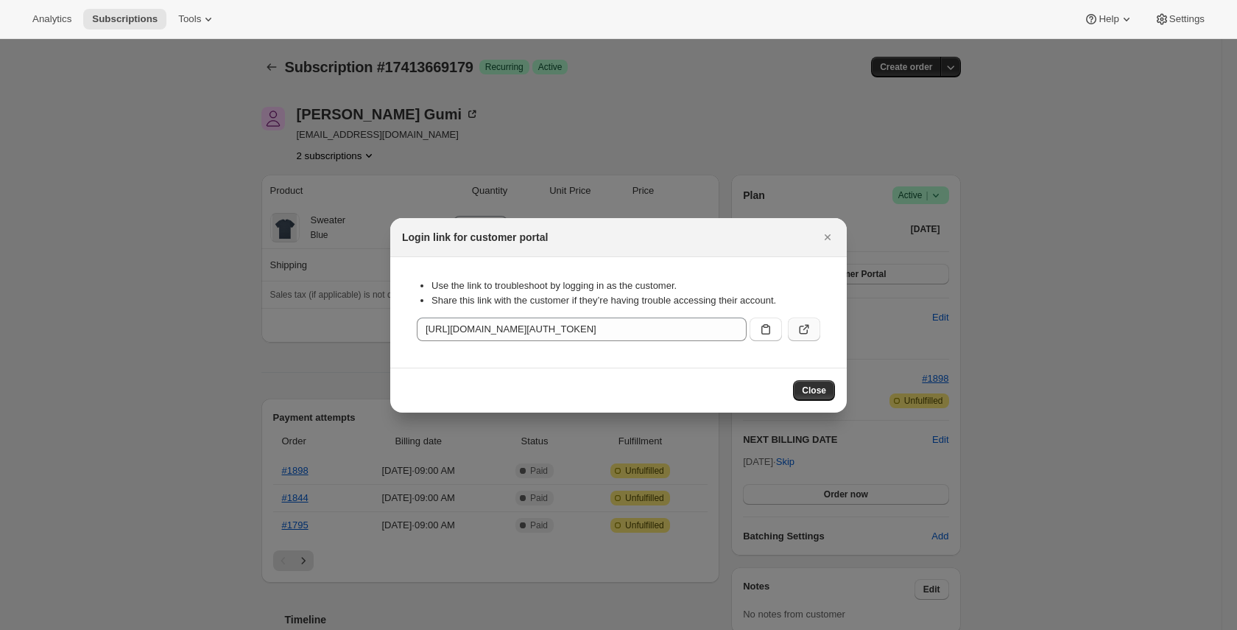
drag, startPoint x: 821, startPoint y: 324, endPoint x: 807, endPoint y: 328, distance: 14.7
click at [817, 326] on div "Use the link to troubleshoot by logging in as the customer. Share this link wit…" at bounding box center [618, 312] width 433 height 87
click at [807, 328] on icon ":rbm:" at bounding box center [804, 329] width 15 height 15
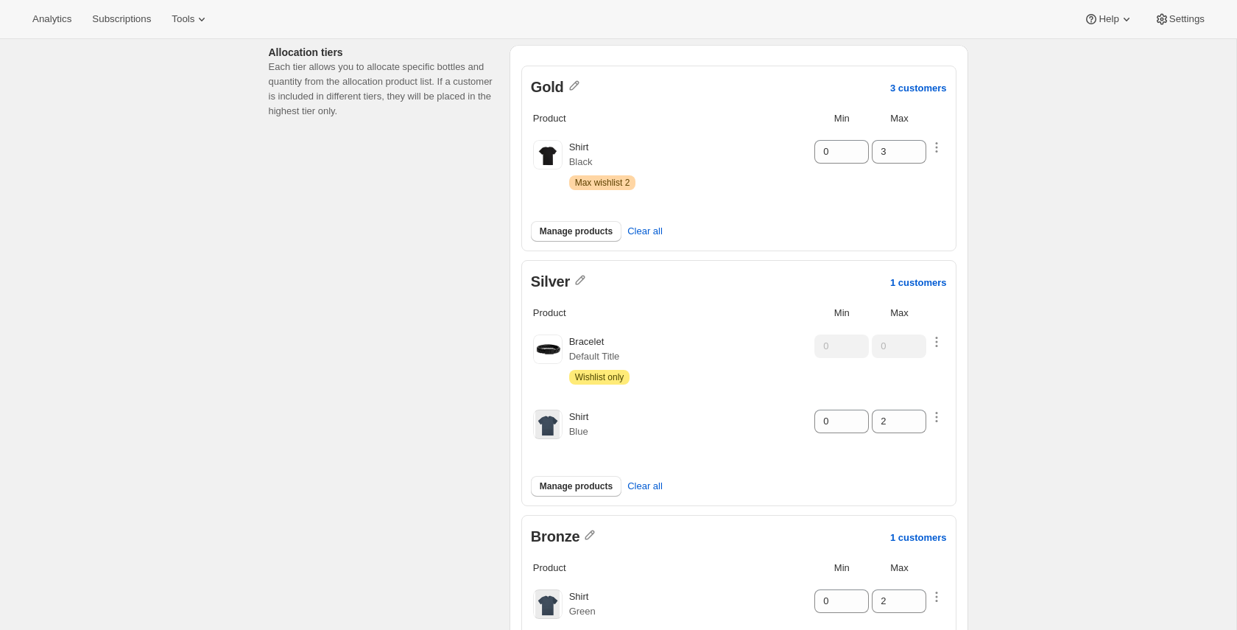
scroll to position [116, 0]
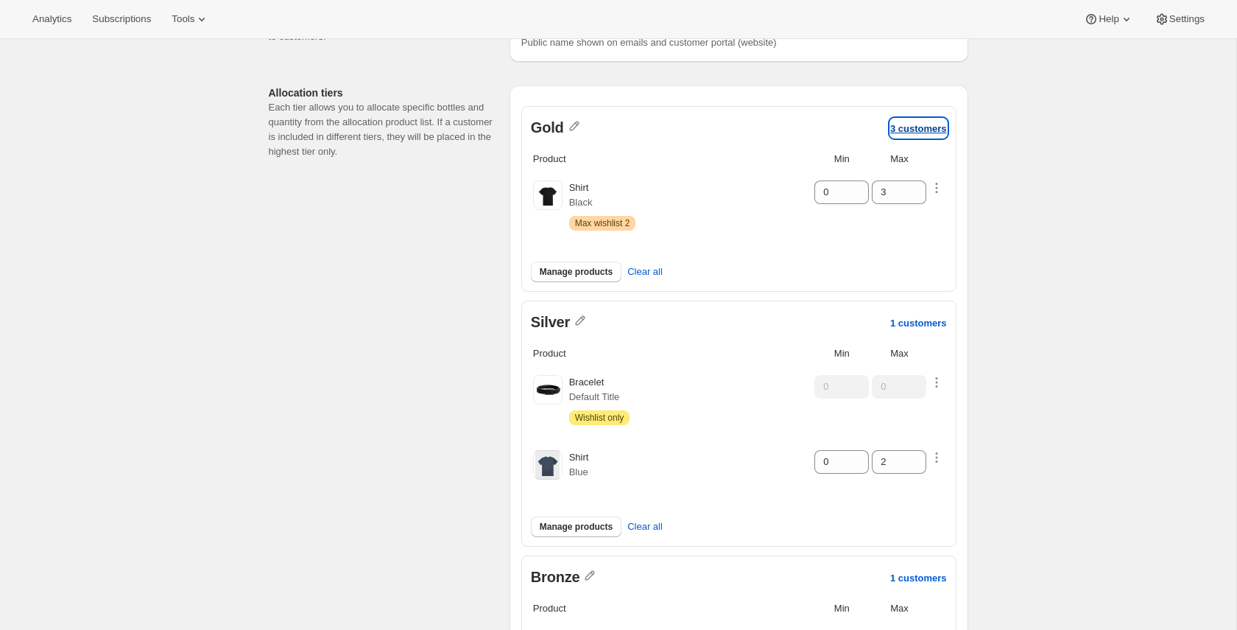
click at [927, 132] on p "3 customers" at bounding box center [918, 128] width 57 height 11
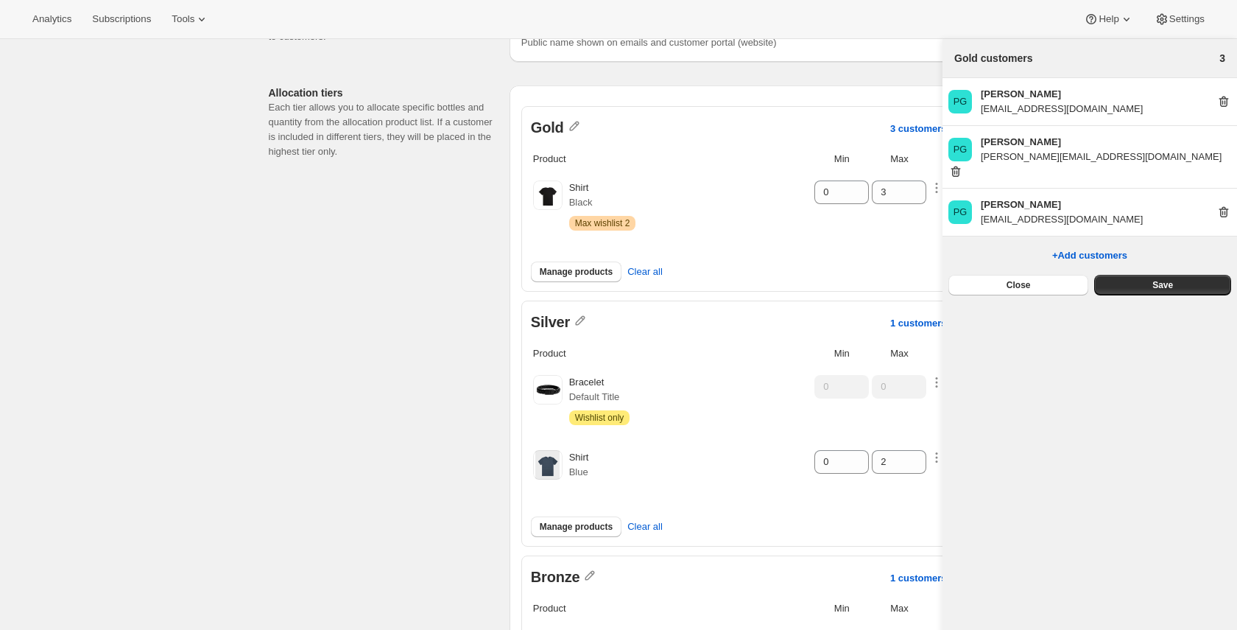
click at [167, 166] on div "Edit allocation. This page is ready Edit allocation Basic info Give your alloca…" at bounding box center [618, 559] width 1237 height 1272
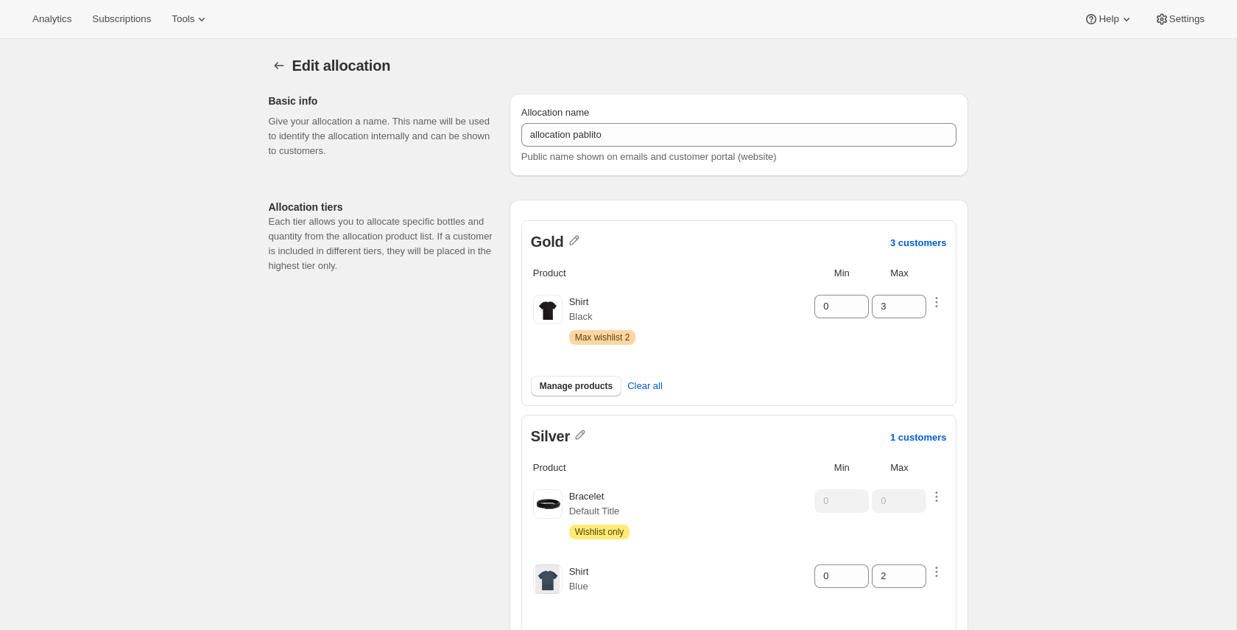
scroll to position [0, 0]
